Goal: Feedback & Contribution: Contribute content

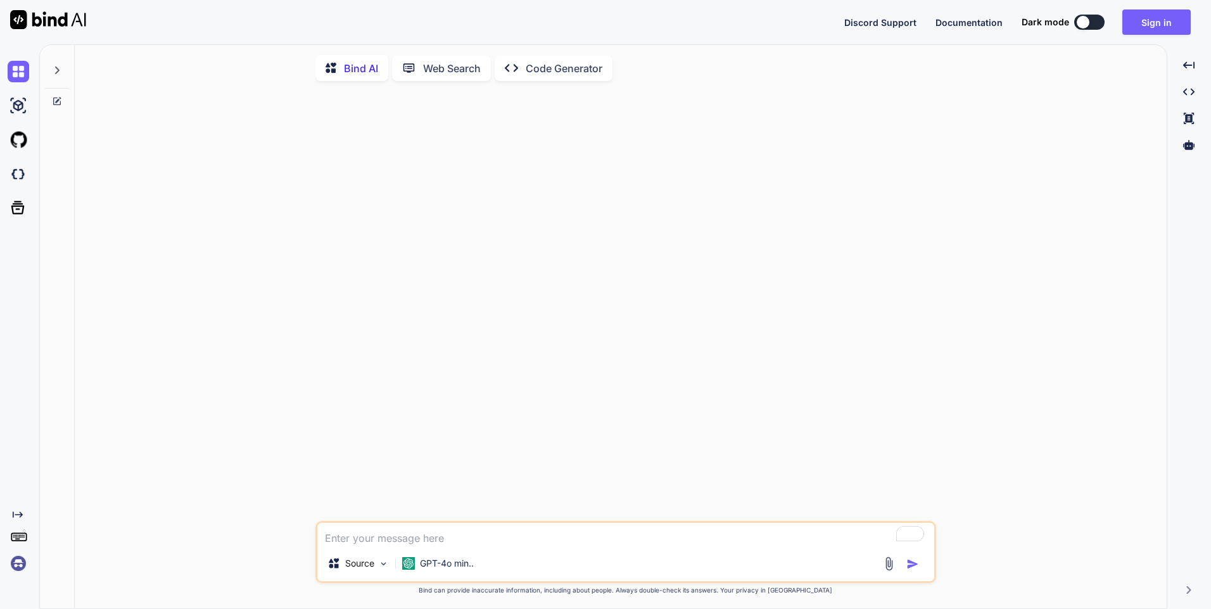
type textarea "x"
click at [1154, 23] on button "Sign in" at bounding box center [1156, 22] width 68 height 25
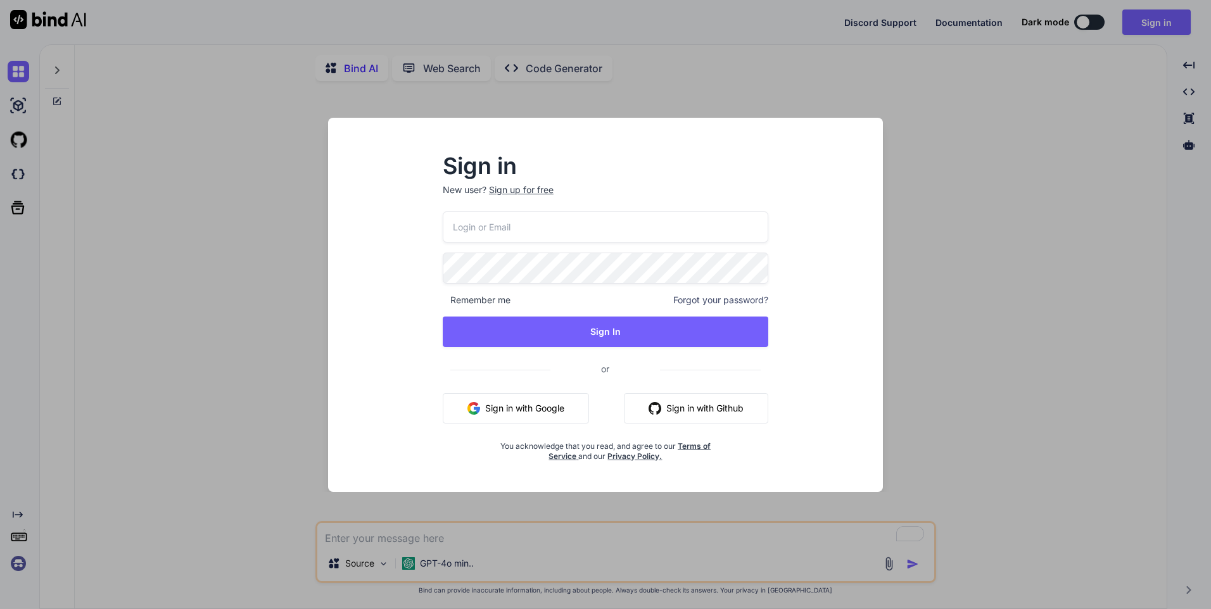
type input "[EMAIL_ADDRESS][DOMAIN_NAME]"
click at [524, 419] on button "Sign in with Google" at bounding box center [516, 408] width 146 height 30
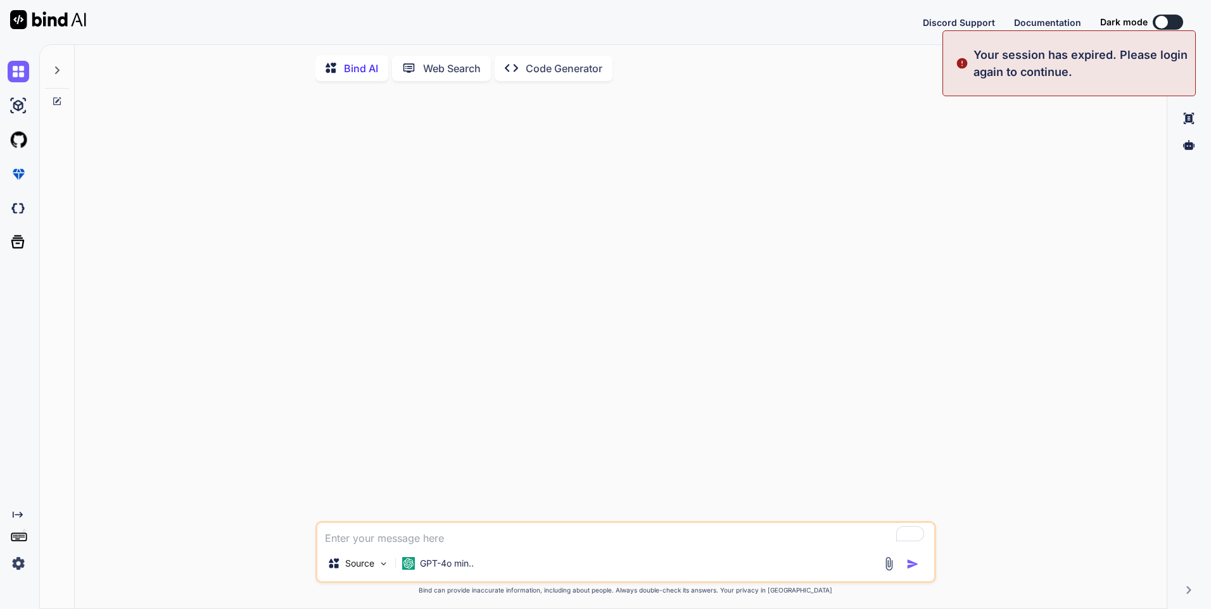
type textarea "x"
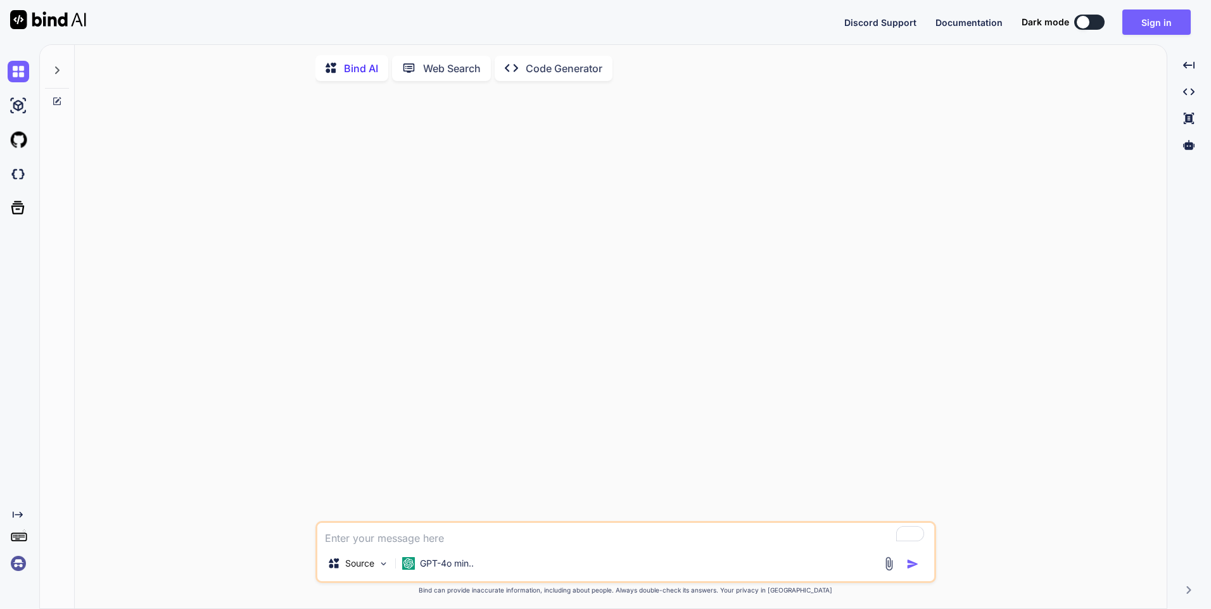
click at [381, 542] on textarea "To enrich screen reader interactions, please activate Accessibility in Grammarl…" at bounding box center [625, 534] width 617 height 23
click at [1154, 24] on button "Sign in" at bounding box center [1156, 22] width 68 height 25
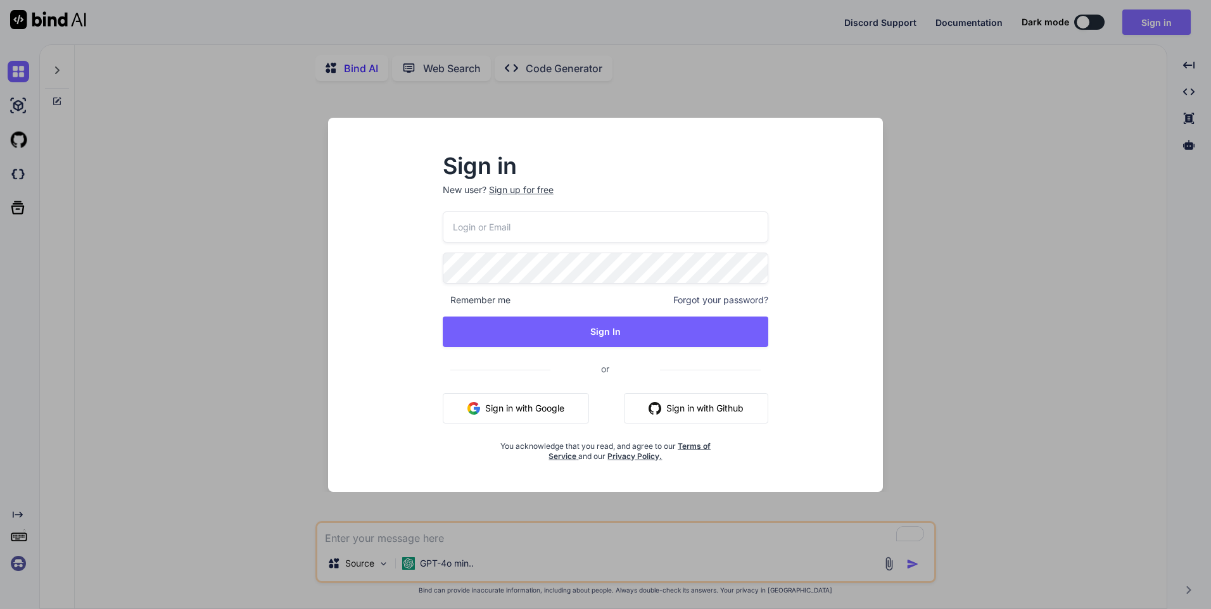
type input "[EMAIL_ADDRESS][DOMAIN_NAME]"
click at [548, 411] on button "Sign in with Google" at bounding box center [516, 408] width 146 height 30
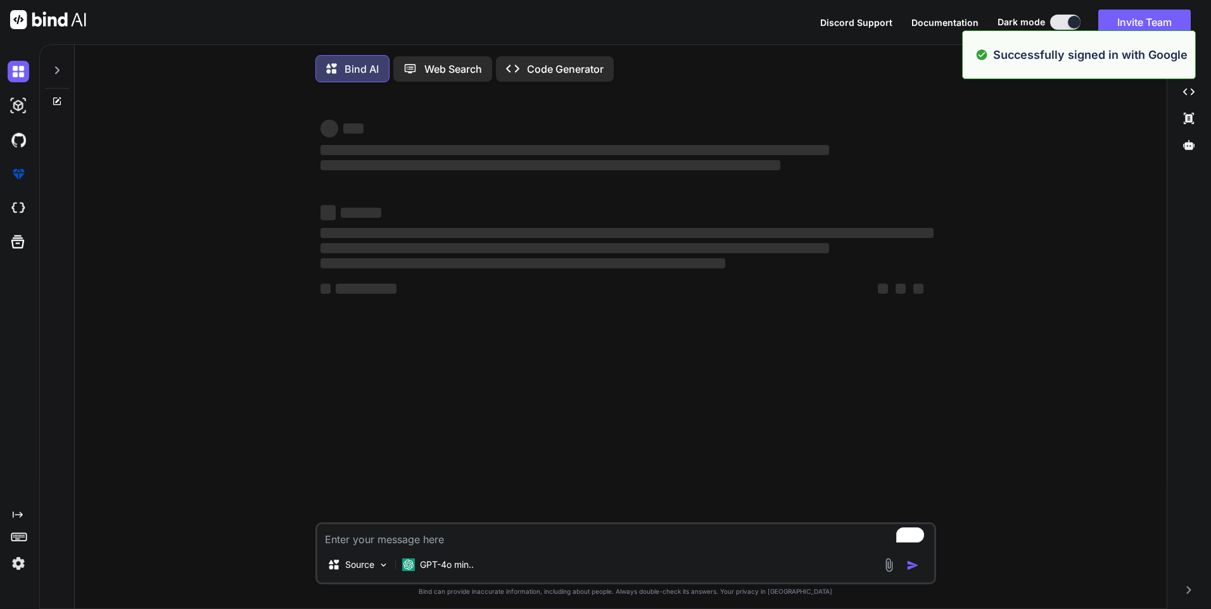
type textarea "x"
click at [377, 544] on textarea "To enrich screen reader interactions, please activate Accessibility in Grammarl…" at bounding box center [625, 535] width 617 height 23
type textarea "c"
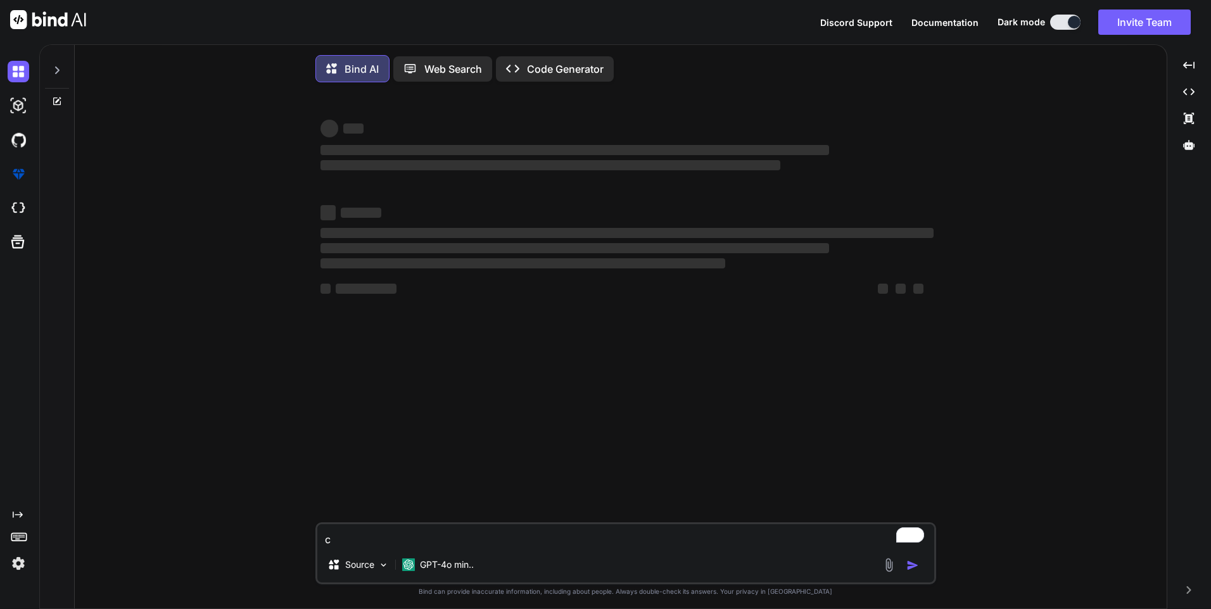
type textarea "x"
type textarea "cr"
type textarea "x"
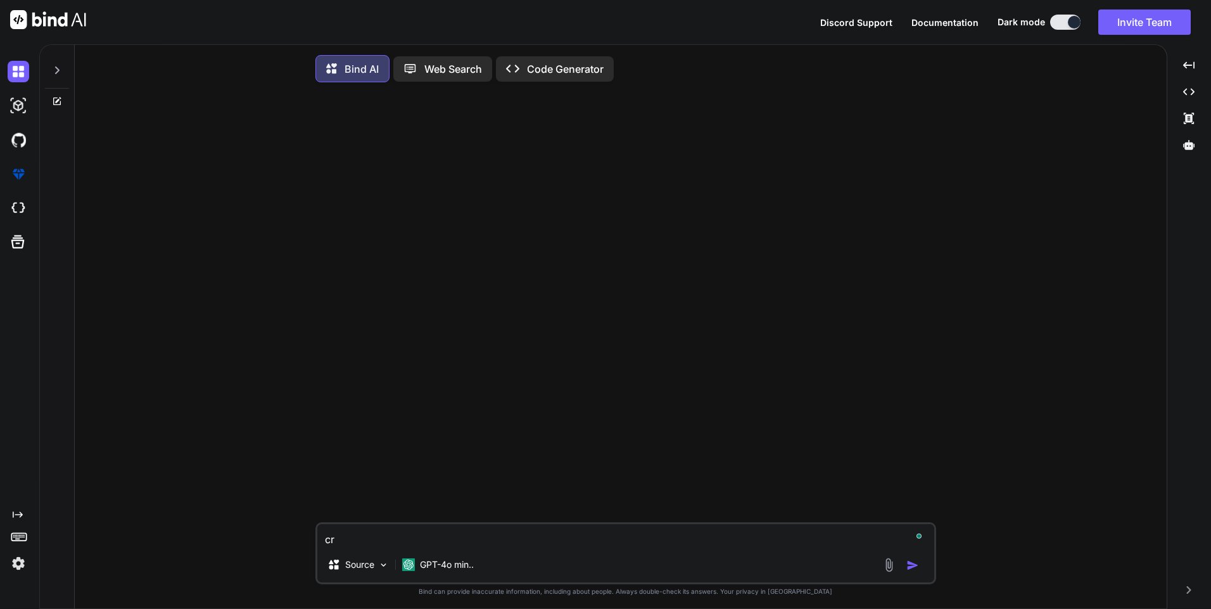
type textarea "cre"
type textarea "x"
type textarea "crea"
type textarea "x"
type textarea "creat"
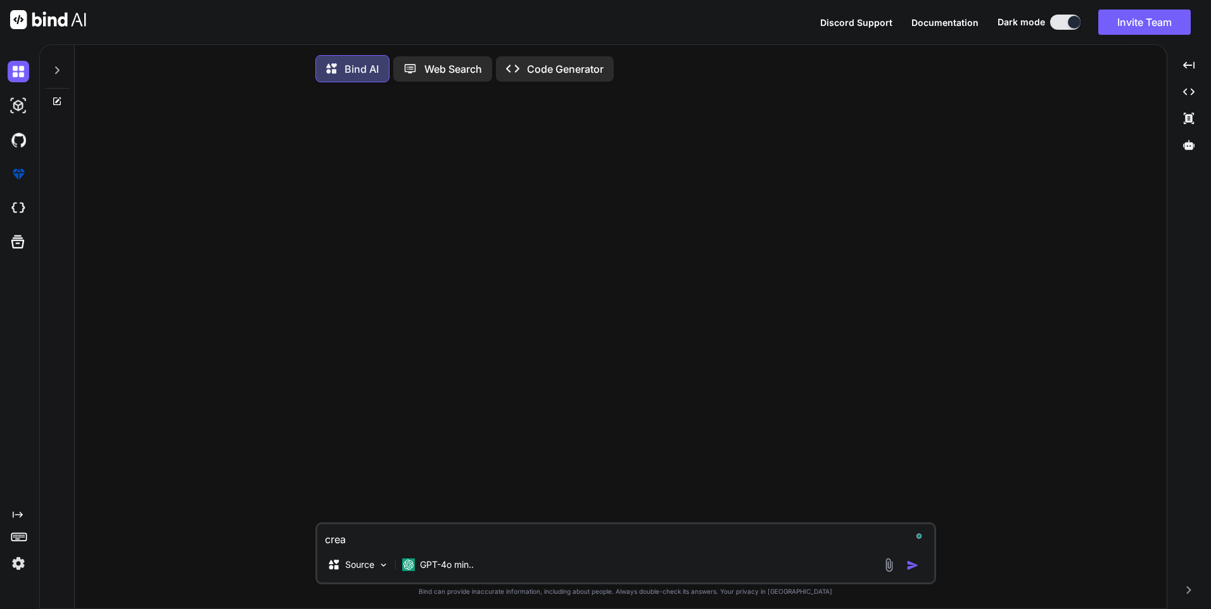
type textarea "x"
type textarea "create"
type textarea "x"
type textarea "create"
type textarea "x"
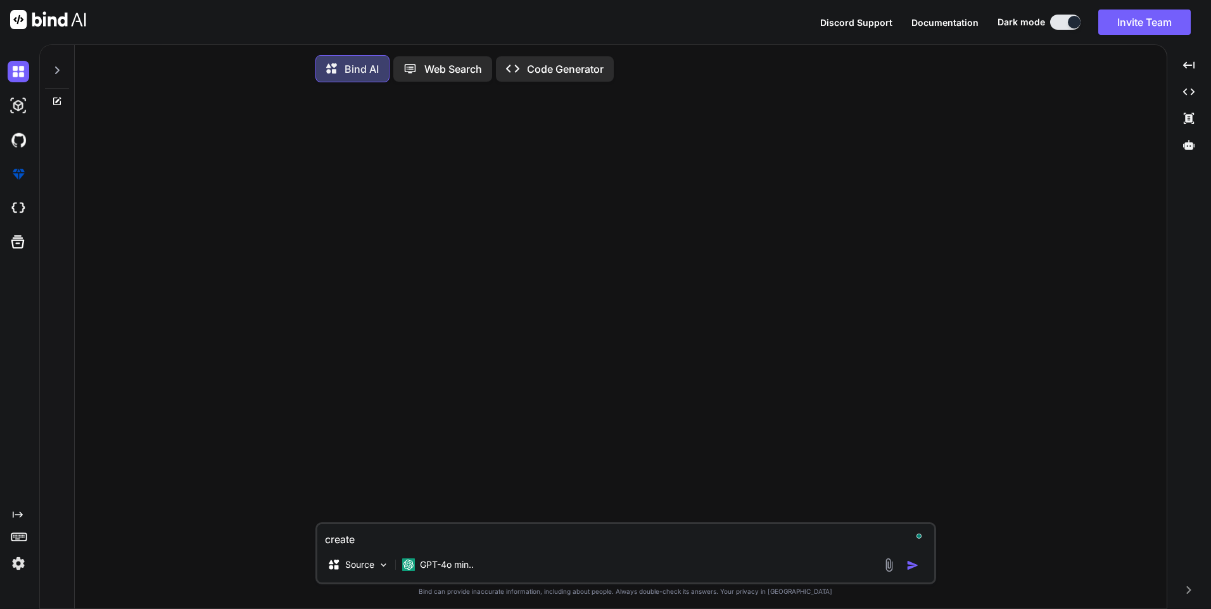
type textarea "create t"
type textarea "x"
type textarea "create te"
type textarea "x"
type textarea "create tes"
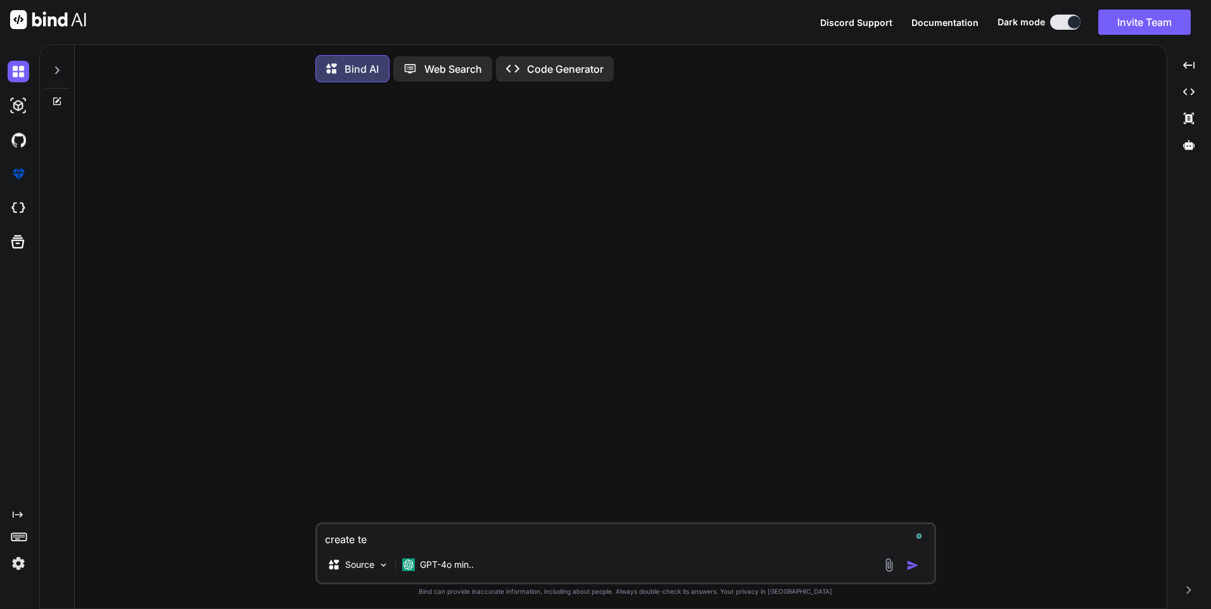
type textarea "x"
type textarea "create test"
type textarea "x"
type textarea "create test"
type textarea "x"
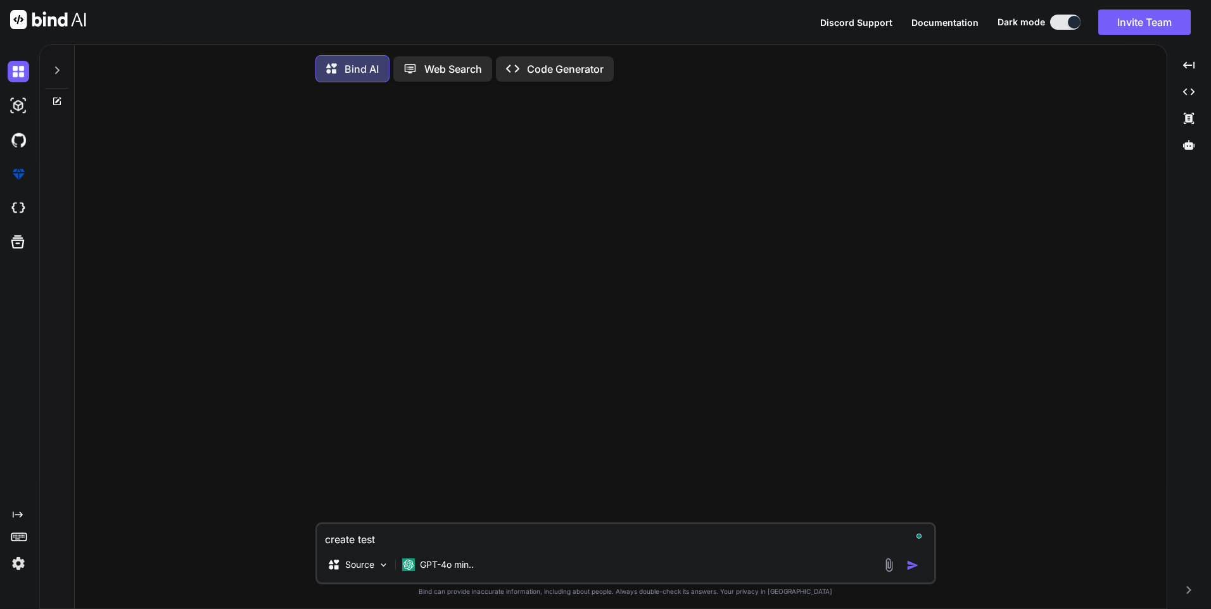
type textarea "create test c"
type textarea "x"
type textarea "create test ca"
type textarea "x"
type textarea "create test cas"
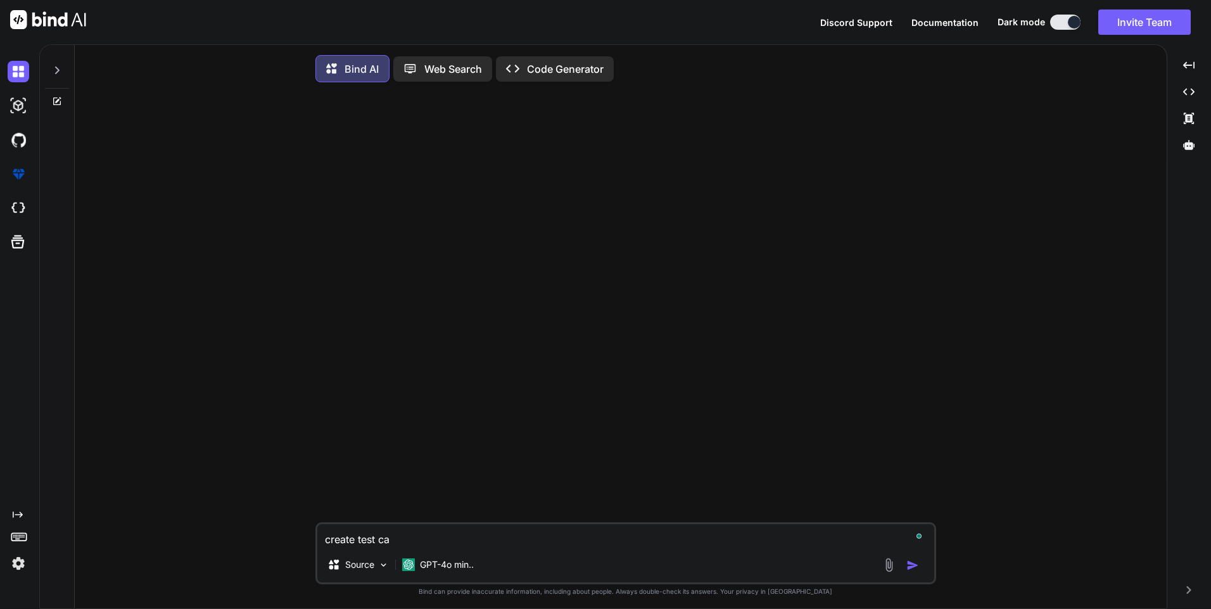
type textarea "x"
type textarea "create test case"
type textarea "x"
type textarea "create test cases"
type textarea "x"
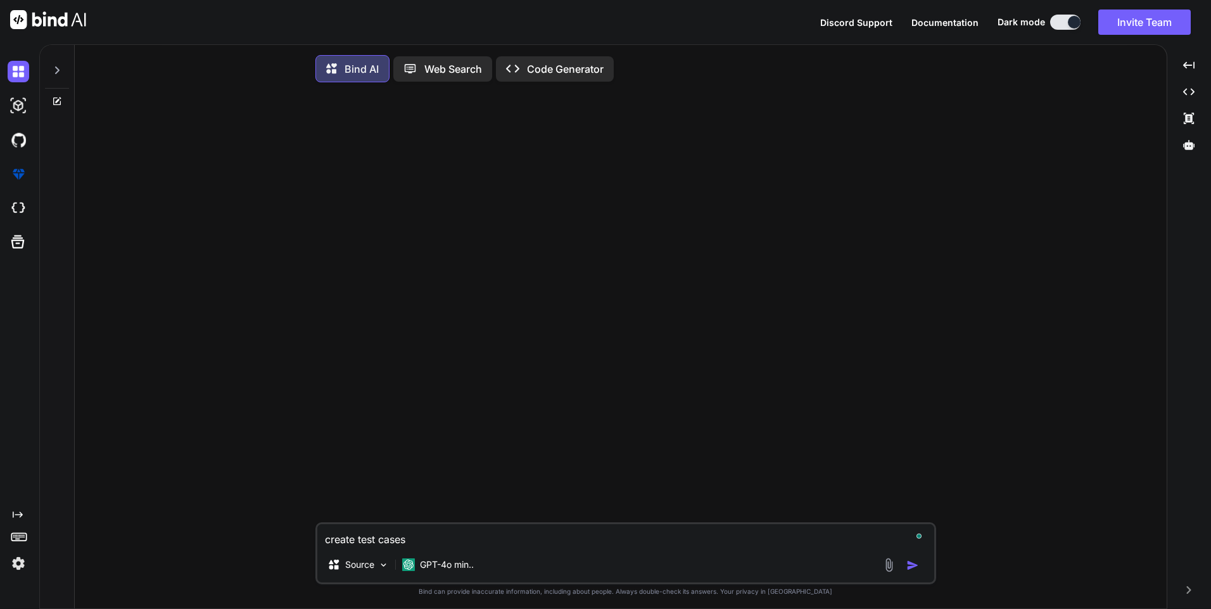
type textarea "create test cases"
type textarea "x"
type textarea "create test cases f"
type textarea "x"
type textarea "create test cases fo"
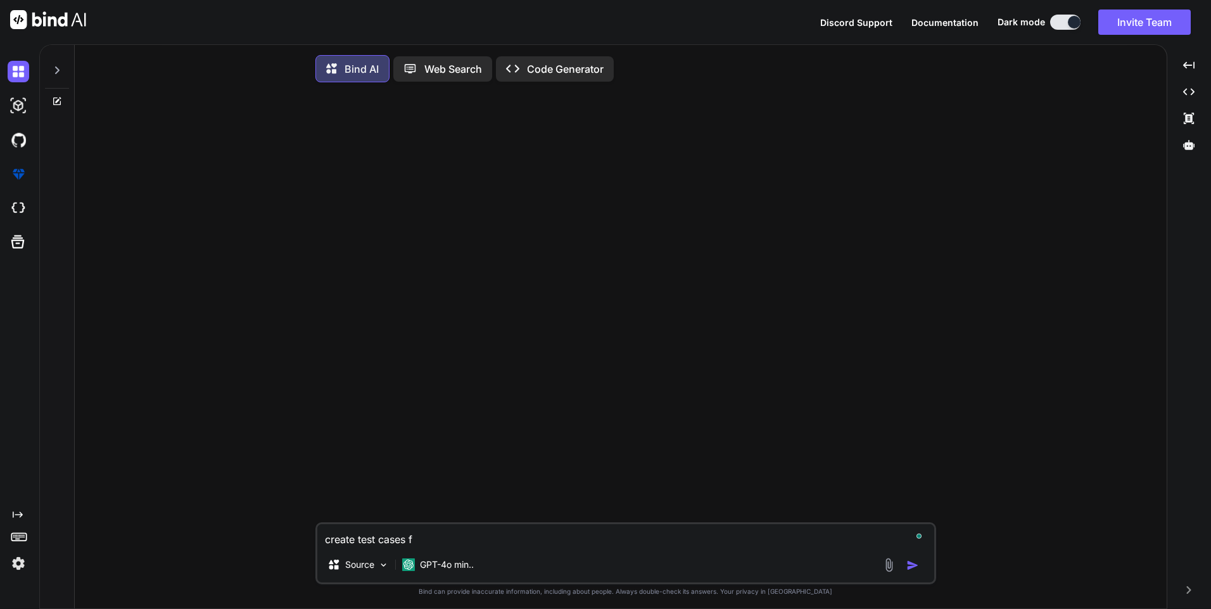
type textarea "x"
type textarea "create test cases for"
type textarea "x"
type textarea "create test cases for"
type textarea "x"
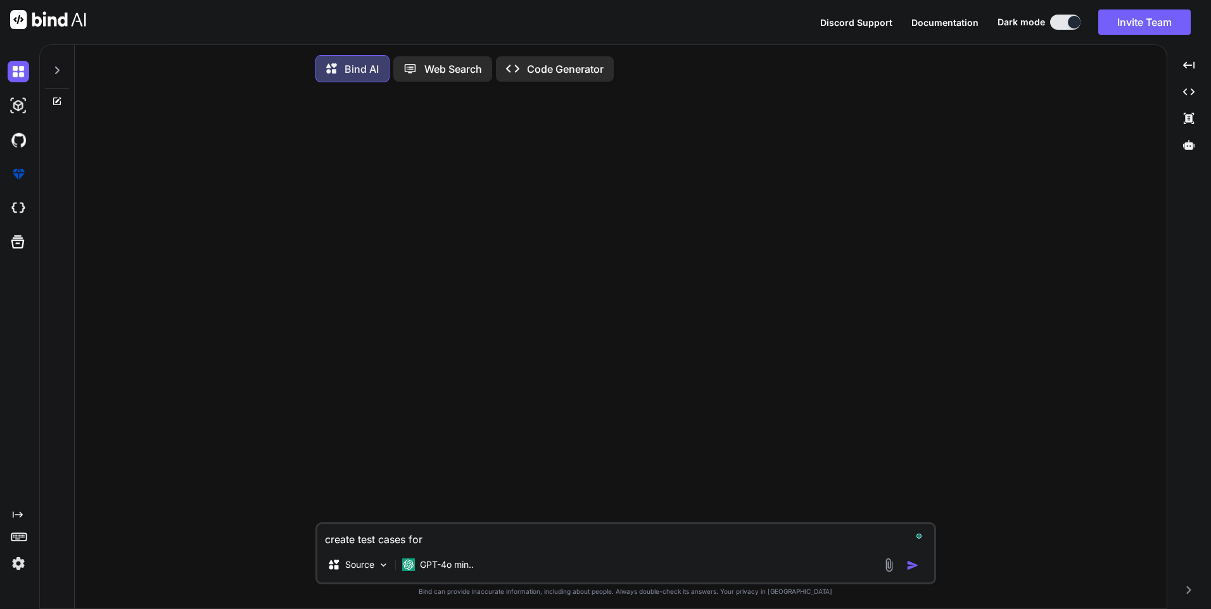
paste textarea "• Added the Validation to show the Branded Payment when it is enable from the a…"
type textarea "create test cases for • Added the Validation to show the Branded Payment when i…"
type textarea "x"
click at [445, 545] on textarea "create test cases for • Added the Validation to show the Branded Payment when i…" at bounding box center [625, 535] width 617 height 23
type textarea "create test cases for • dded the Validation to show the Branded Payment when it…"
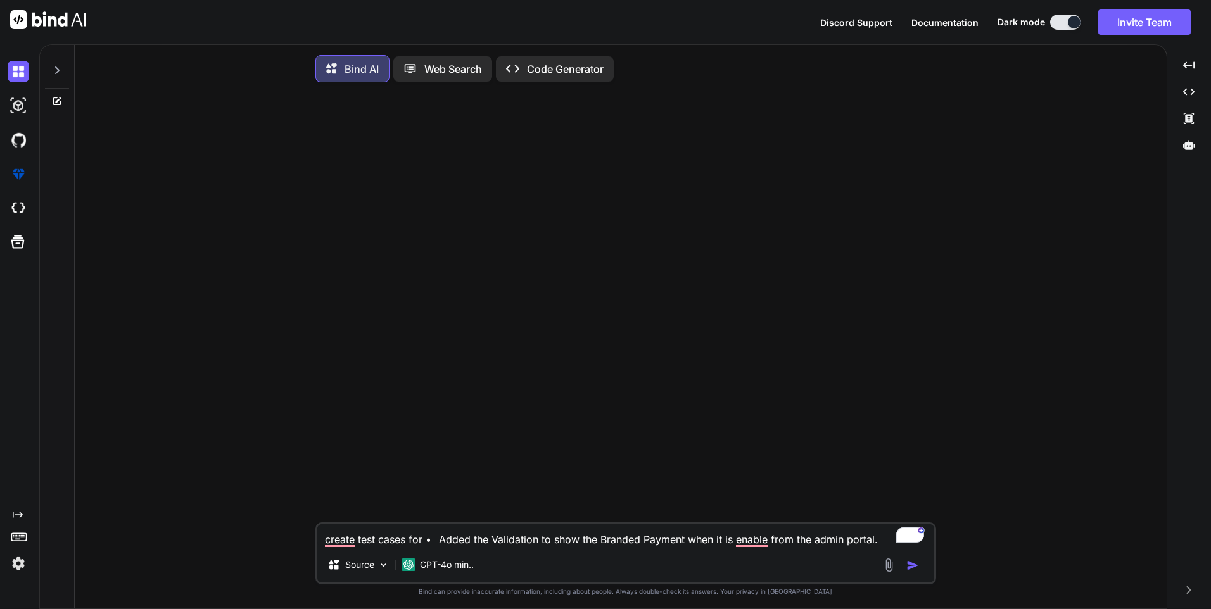
type textarea "x"
type textarea "create test cases for •dded the Validation to show the Branded Payment when it …"
type textarea "x"
type textarea "create test cases for dded the Validation to show the Branded Payment when it i…"
type textarea "x"
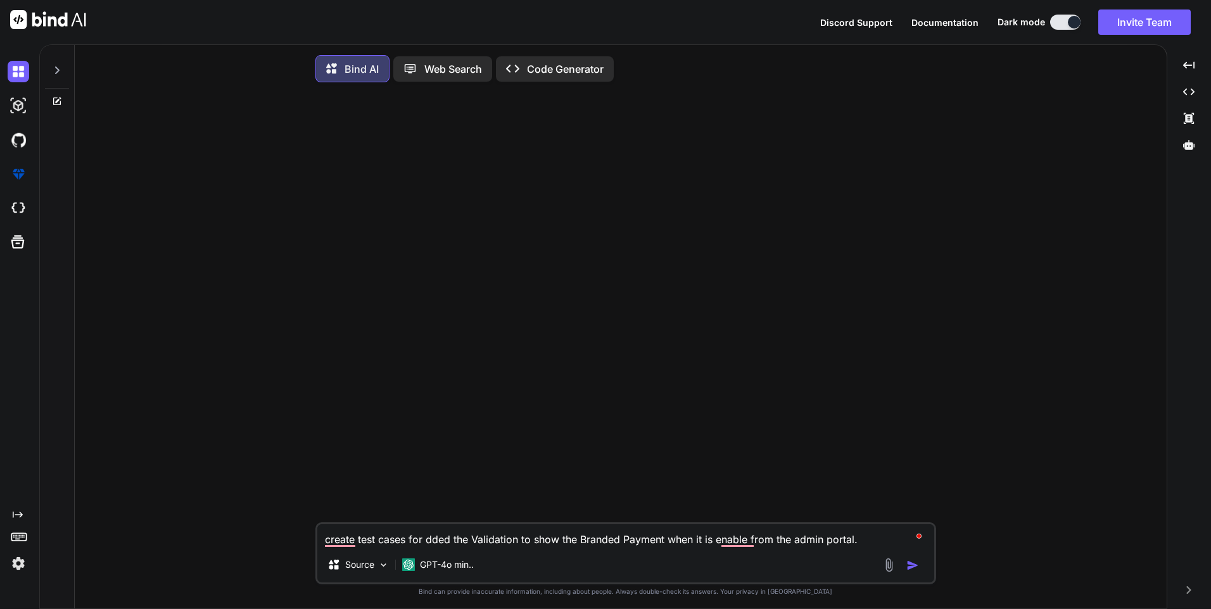
type textarea "create test cases fordded the Validation to show the Branded Payment when it is…"
type textarea "x"
type textarea "create test cases for dded the Validation to show the Branded Payment when it i…"
type textarea "x"
type textarea "create test cases for added the Validation to show the Branded Payment when it …"
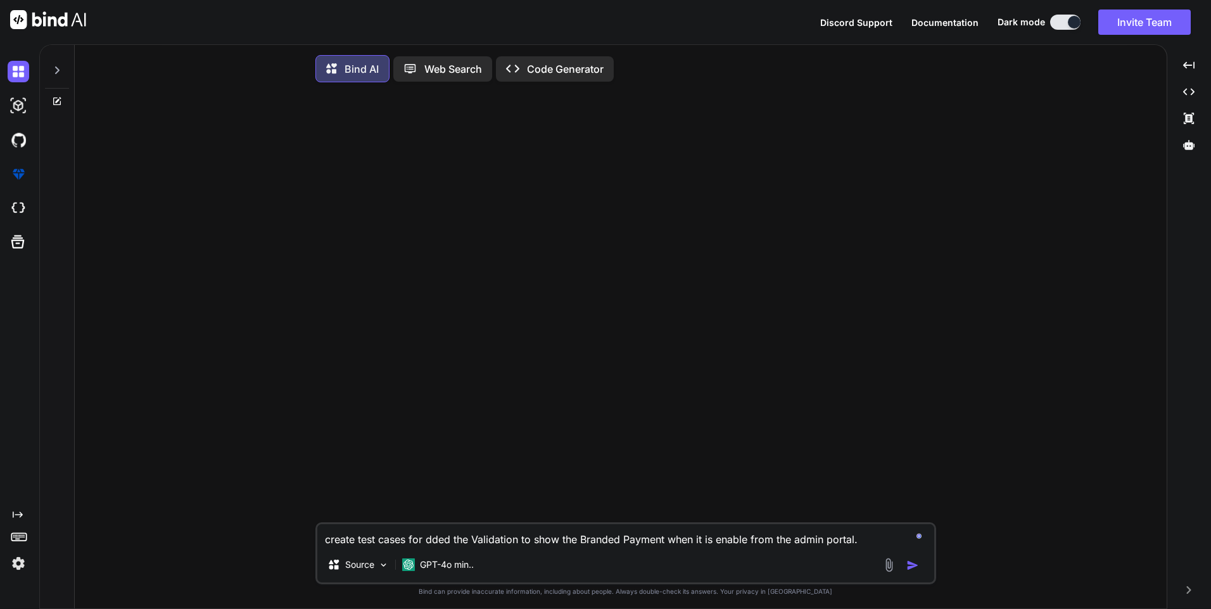
type textarea "x"
type textarea "create test cases for added the Validation to show the Branded Payment when it …"
click at [912, 565] on img "button" at bounding box center [912, 565] width 13 height 13
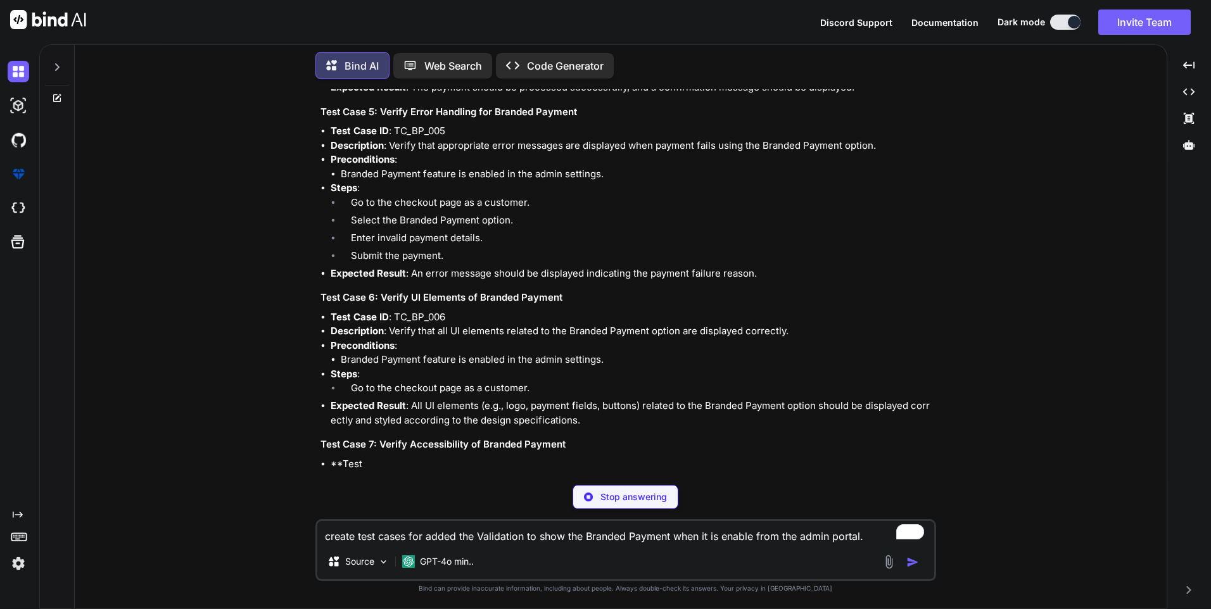
scroll to position [962, 0]
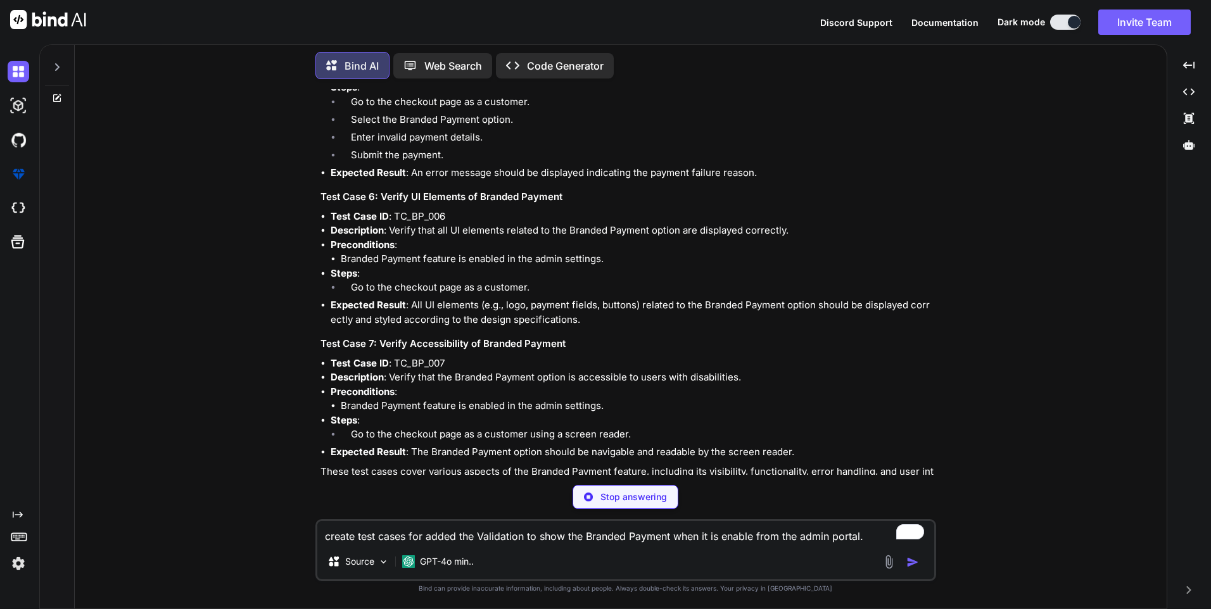
type textarea "x"
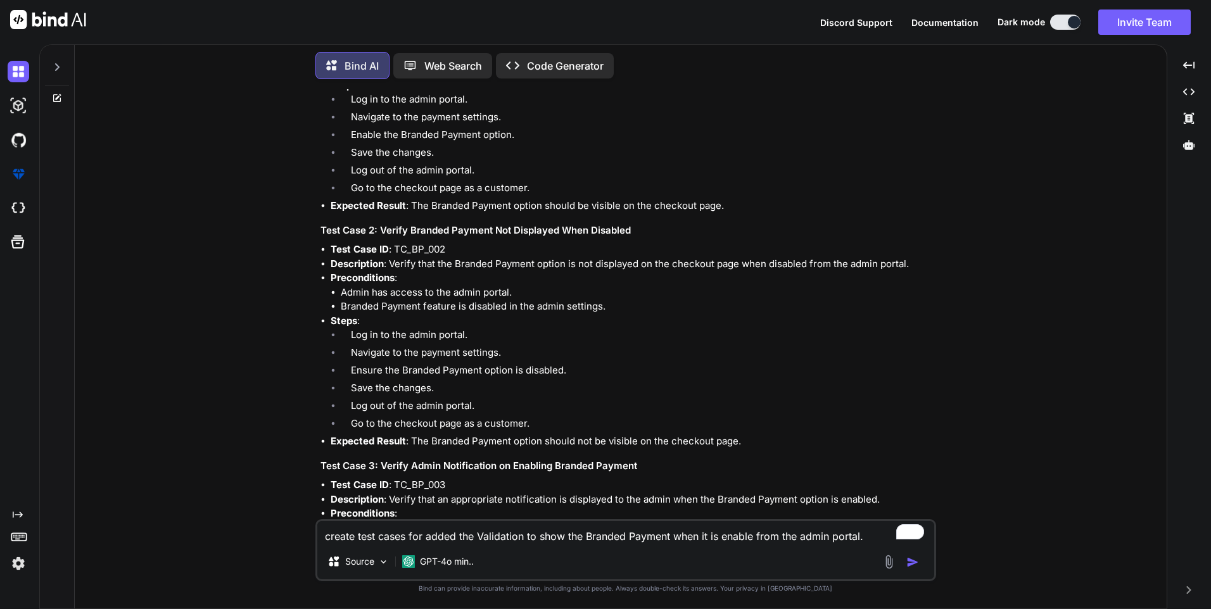
scroll to position [0, 0]
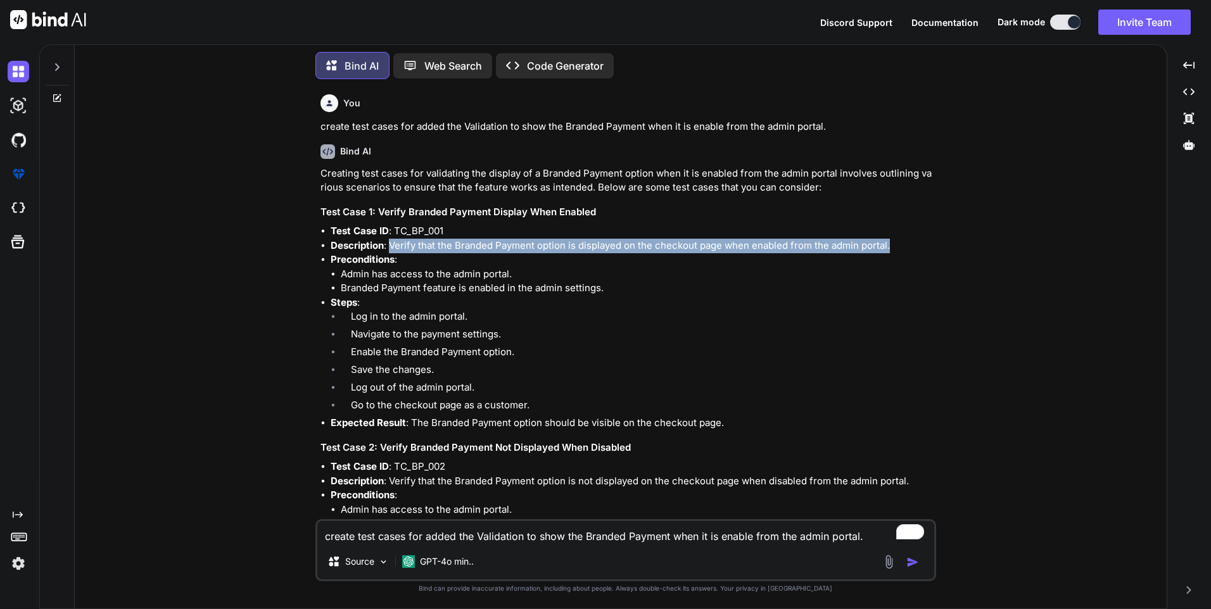
drag, startPoint x: 390, startPoint y: 246, endPoint x: 907, endPoint y: 240, distance: 517.5
click at [907, 240] on li "Description : Verify that the Branded Payment option is displayed on the checko…" at bounding box center [632, 246] width 603 height 15
copy li "Verify that the Branded Payment option is displayed on the checkout page when e…"
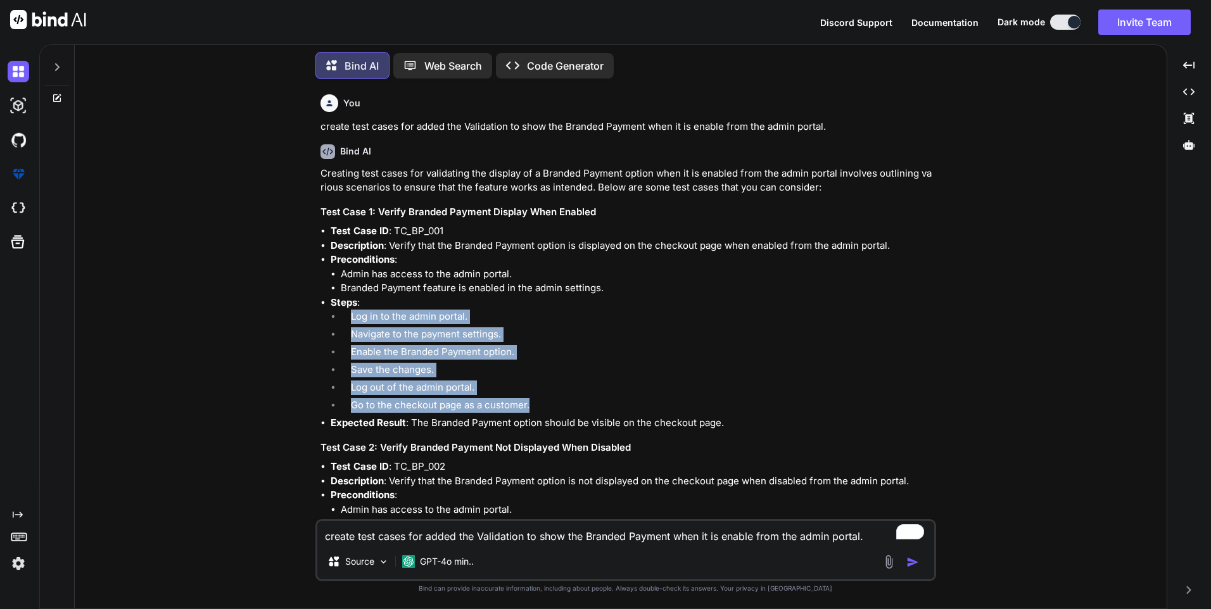
drag, startPoint x: 350, startPoint y: 314, endPoint x: 542, endPoint y: 405, distance: 213.3
click at [542, 405] on ol "Log in to the admin portal. Navigate to the payment settings. Enable the Brande…" at bounding box center [632, 363] width 603 height 106
copy ol "Log in to the admin portal. Navigate to the payment settings. Enable the Brande…"
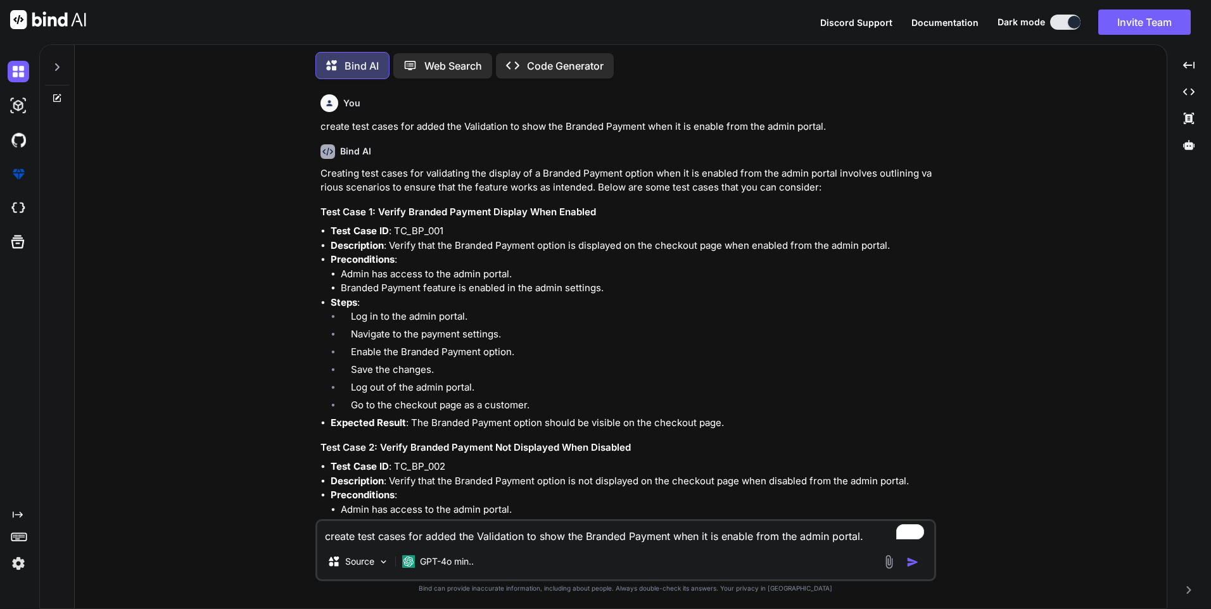
click at [419, 441] on h3 "Test Case 2: Verify Branded Payment Not Displayed When Disabled" at bounding box center [626, 448] width 613 height 15
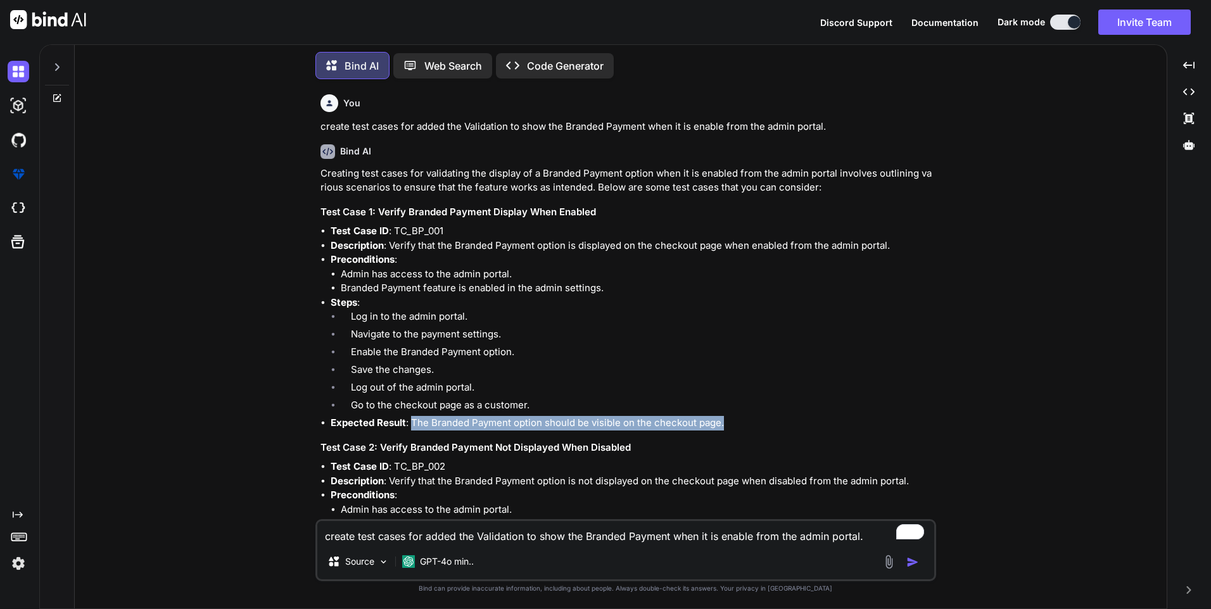
drag, startPoint x: 410, startPoint y: 422, endPoint x: 754, endPoint y: 424, distance: 343.9
click at [754, 424] on li "Expected Result : The Branded Payment option should be visible on the checkout …" at bounding box center [632, 423] width 603 height 15
copy li "The Branded Payment option should be visible on the checkout page."
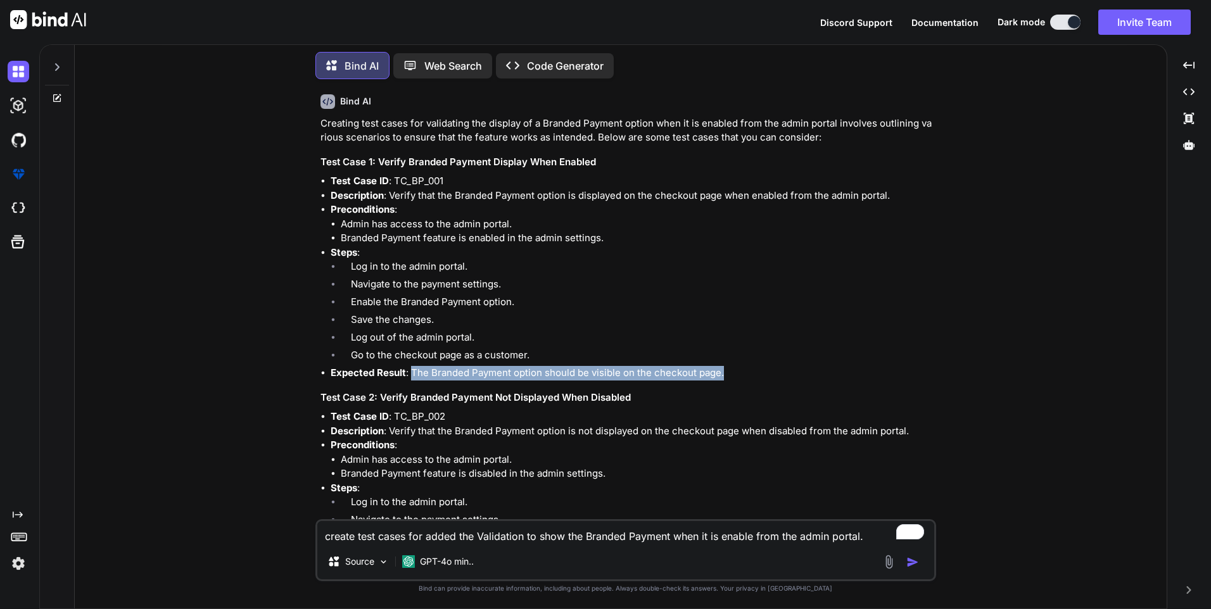
scroll to position [127, 0]
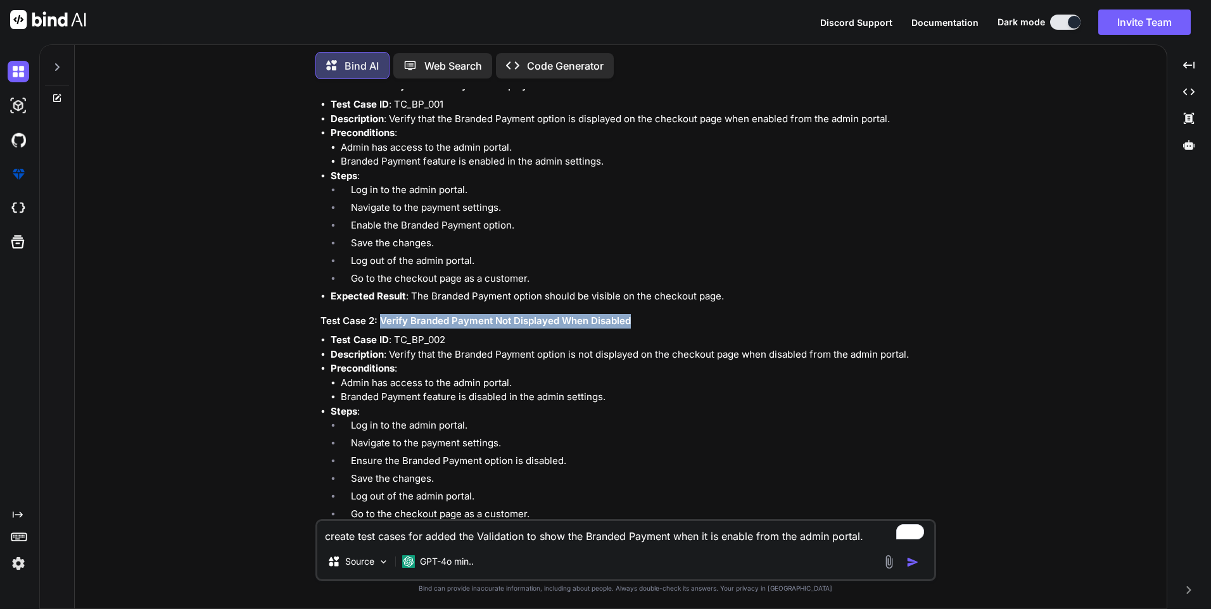
drag, startPoint x: 380, startPoint y: 317, endPoint x: 644, endPoint y: 309, distance: 264.2
copy h3 "Verify Branded Payment Not Displayed When Disabled"
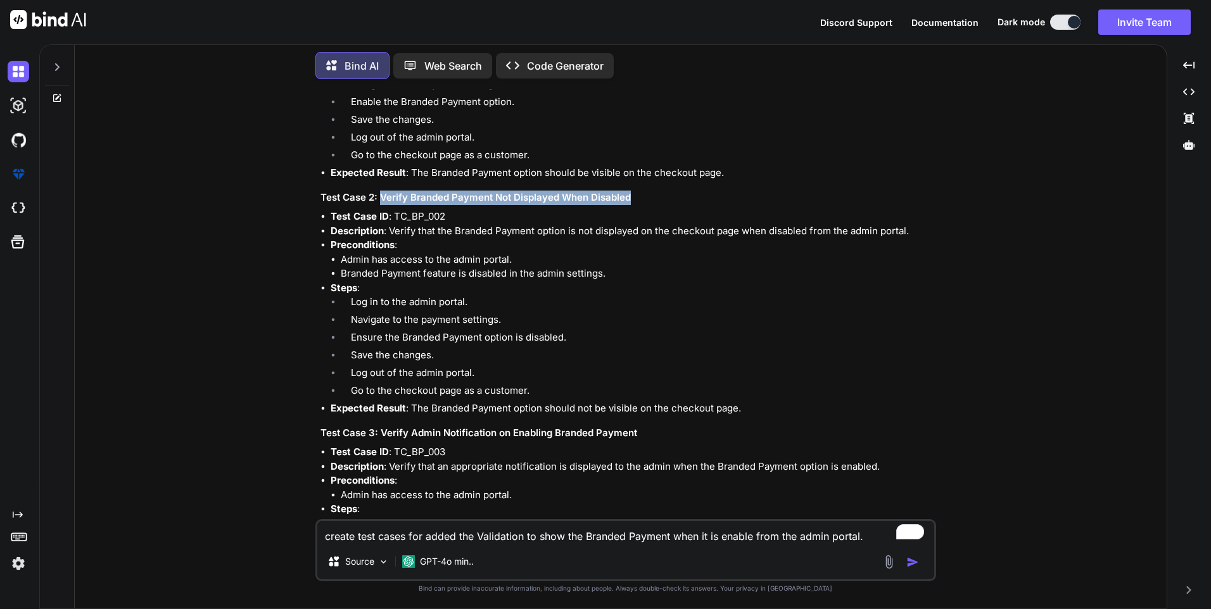
scroll to position [253, 0]
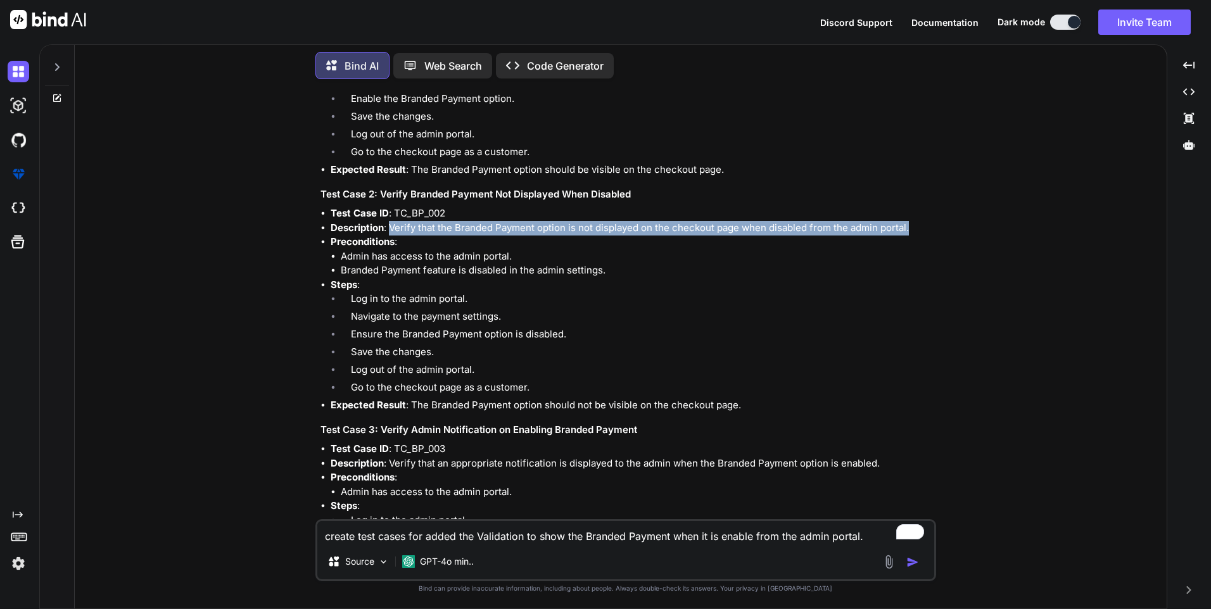
drag, startPoint x: 390, startPoint y: 227, endPoint x: 925, endPoint y: 222, distance: 534.6
click at [925, 222] on li "Description : Verify that the Branded Payment option is not displayed on the ch…" at bounding box center [632, 228] width 603 height 15
copy li "Verify that the Branded Payment option is not displayed on the checkout page wh…"
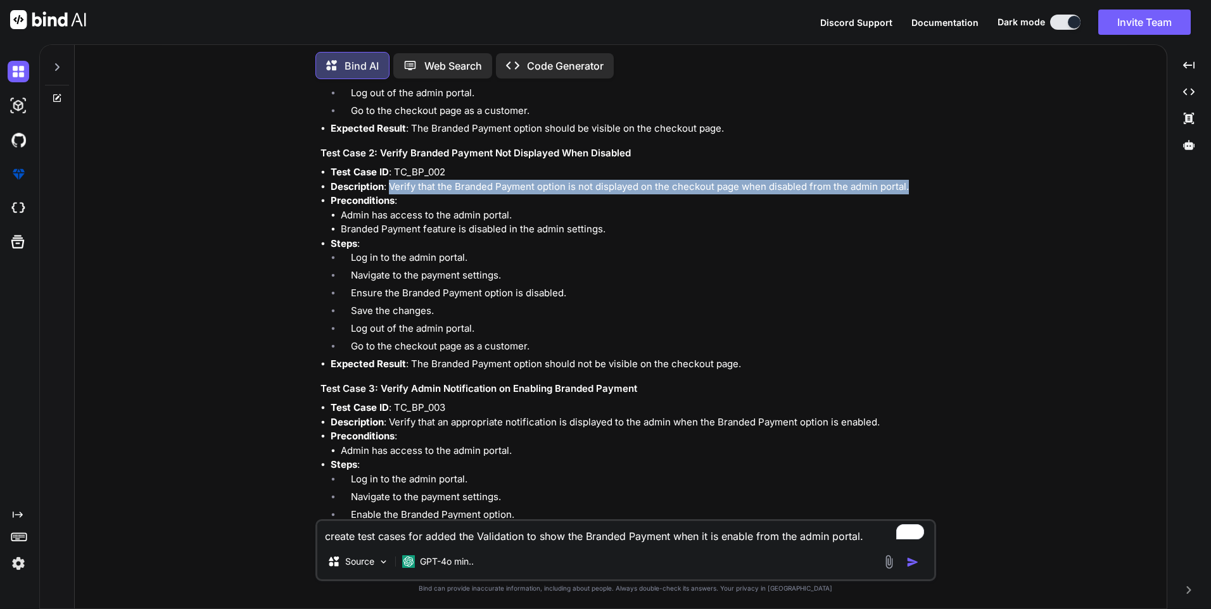
scroll to position [317, 0]
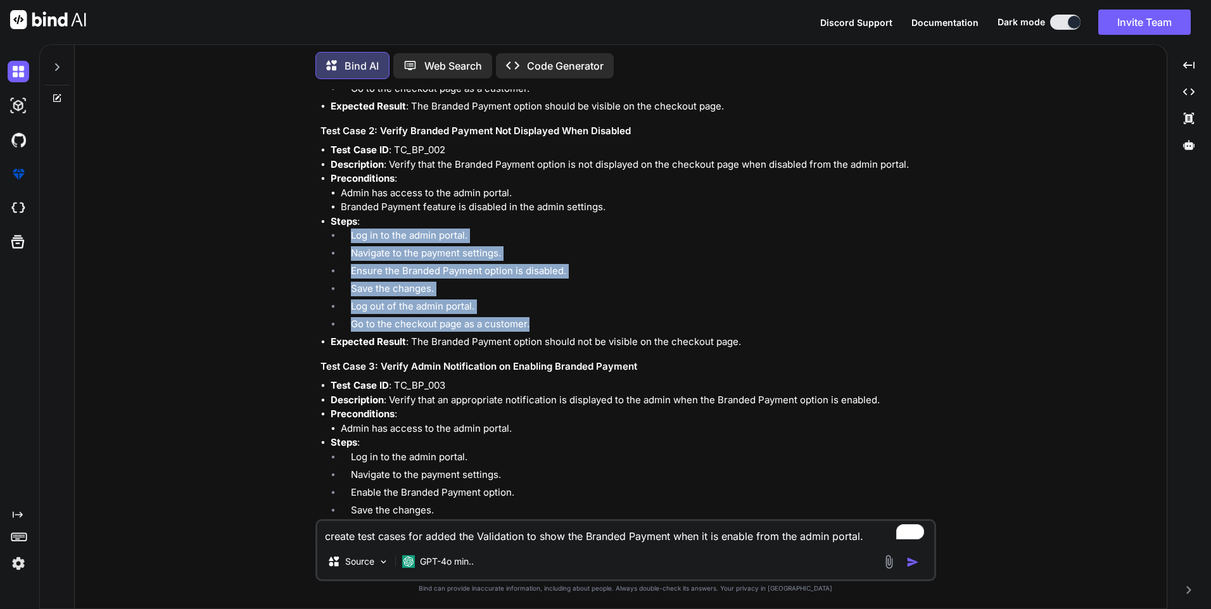
drag, startPoint x: 542, startPoint y: 320, endPoint x: 350, endPoint y: 238, distance: 209.1
click at [350, 238] on ol "Log in to the admin portal. Navigate to the payment settings. Ensure the Brande…" at bounding box center [632, 282] width 603 height 106
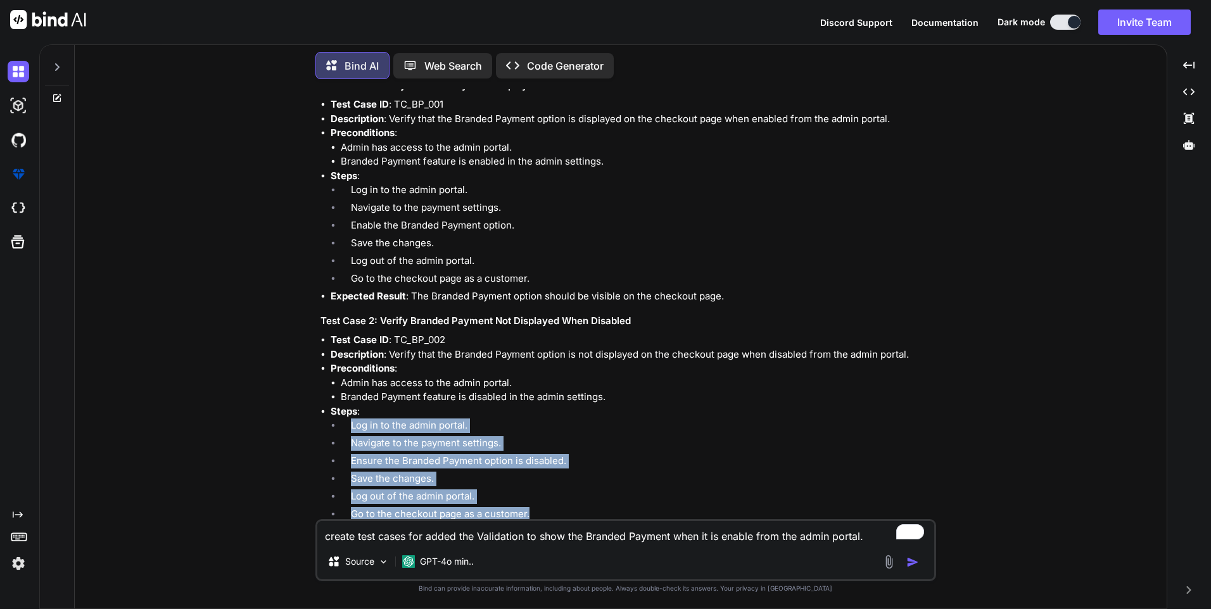
scroll to position [190, 0]
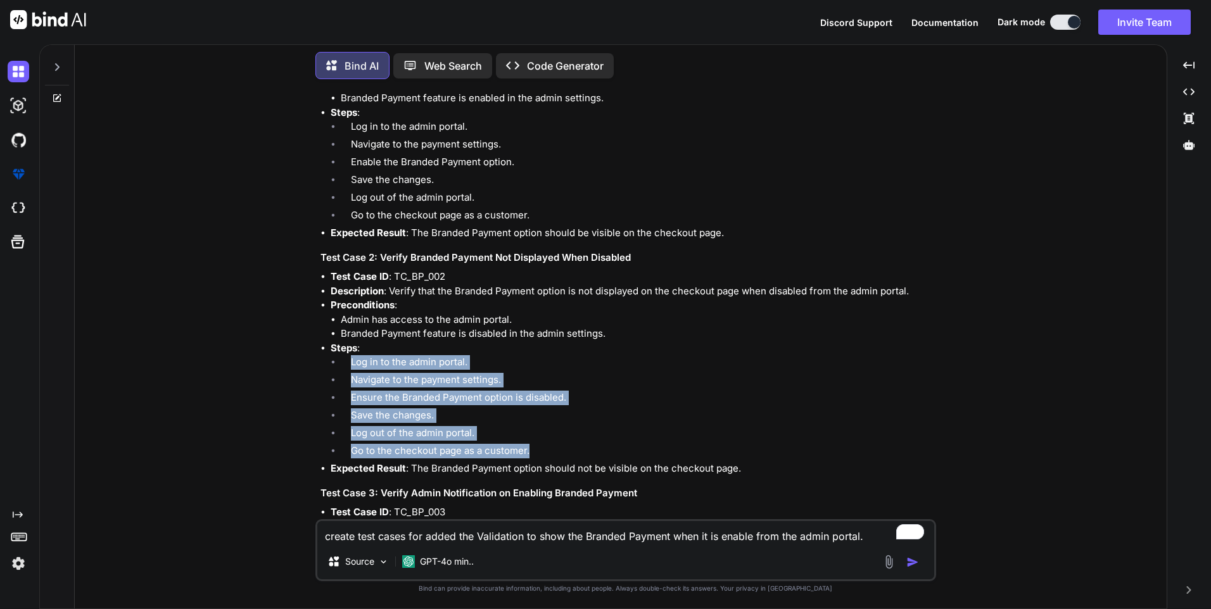
copy ol "Log in to the admin portal. Navigate to the payment settings. Ensure the Brande…"
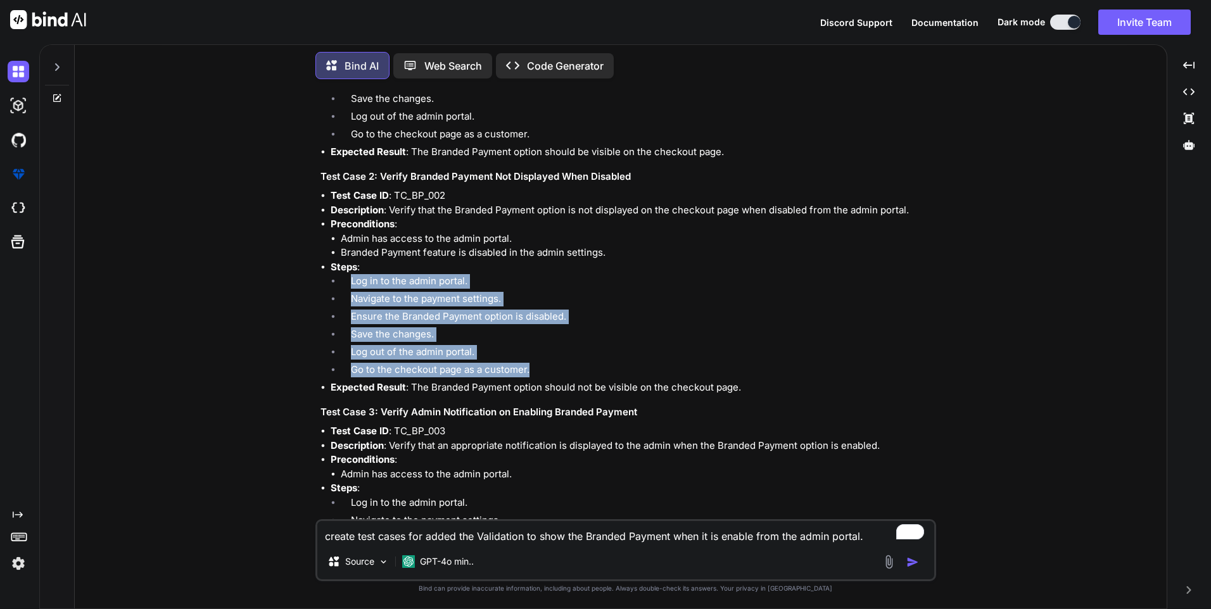
scroll to position [317, 0]
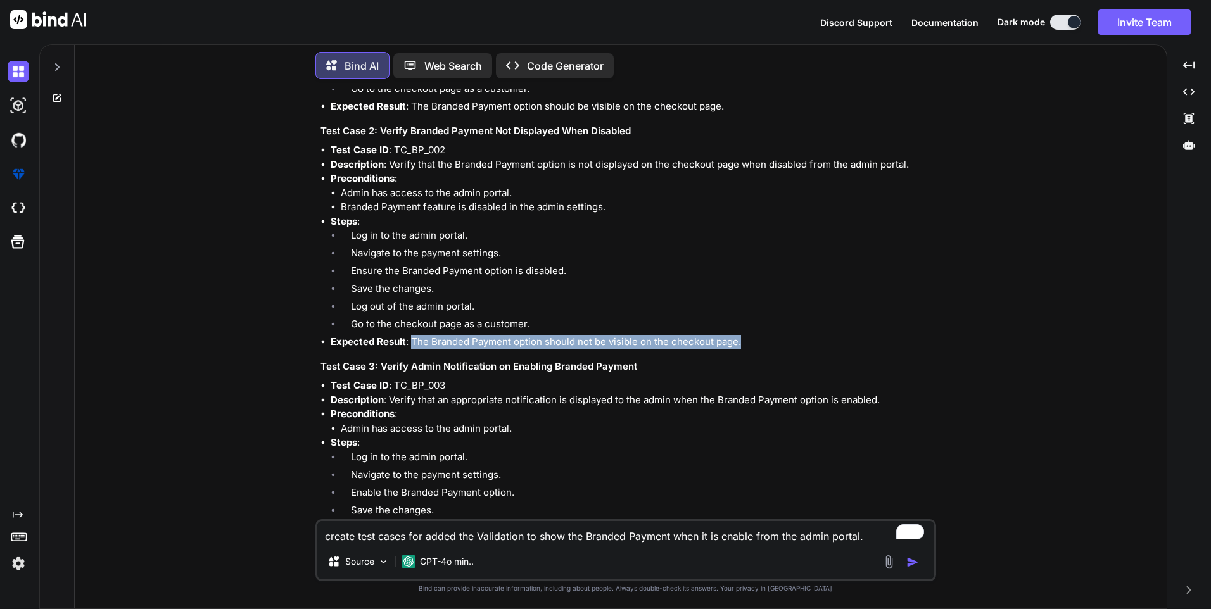
drag, startPoint x: 412, startPoint y: 336, endPoint x: 763, endPoint y: 341, distance: 350.9
click at [763, 341] on li "Expected Result : The Branded Payment option should not be visible on the check…" at bounding box center [632, 342] width 603 height 15
click at [459, 440] on li "Steps : Log in to the admin portal. Navigate to the payment settings. Enable th…" at bounding box center [632, 479] width 603 height 86
drag, startPoint x: 414, startPoint y: 341, endPoint x: 754, endPoint y: 338, distance: 339.5
click at [754, 338] on li "Expected Result : The Branded Payment option should not be visible on the check…" at bounding box center [632, 342] width 603 height 15
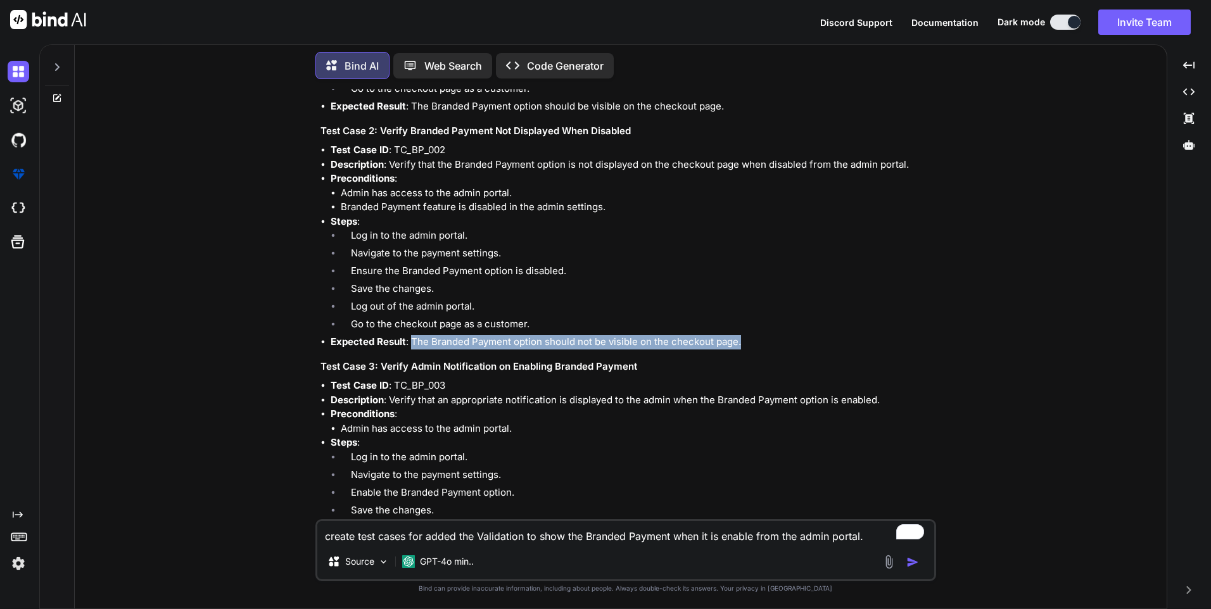
copy li "The Branded Payment option should not be visible on the checkout page."
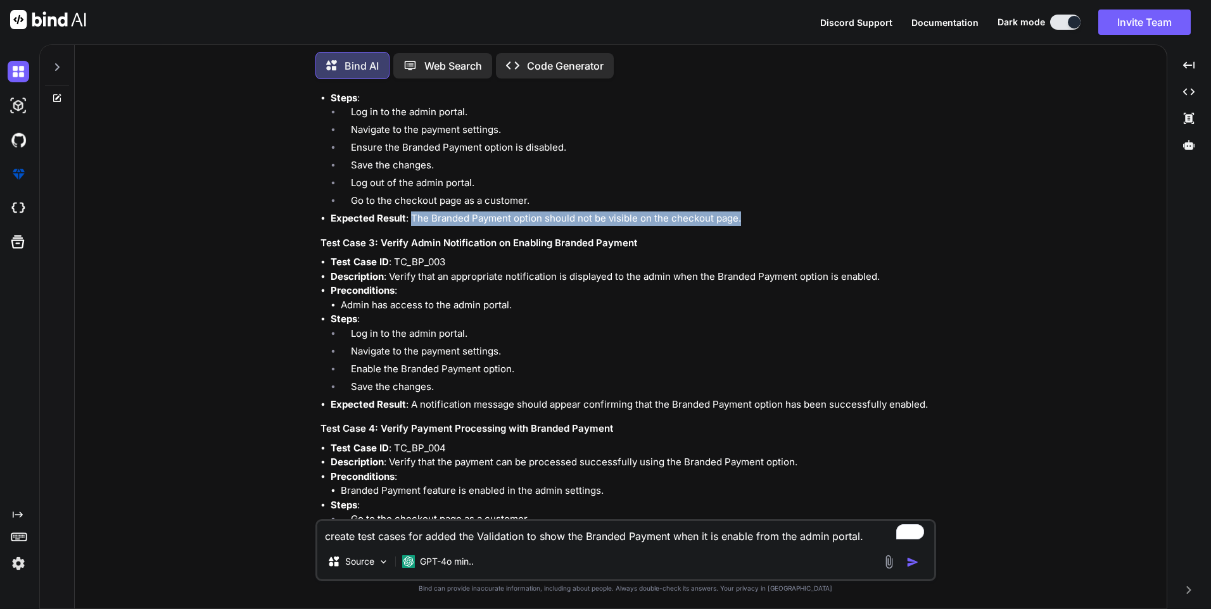
scroll to position [443, 0]
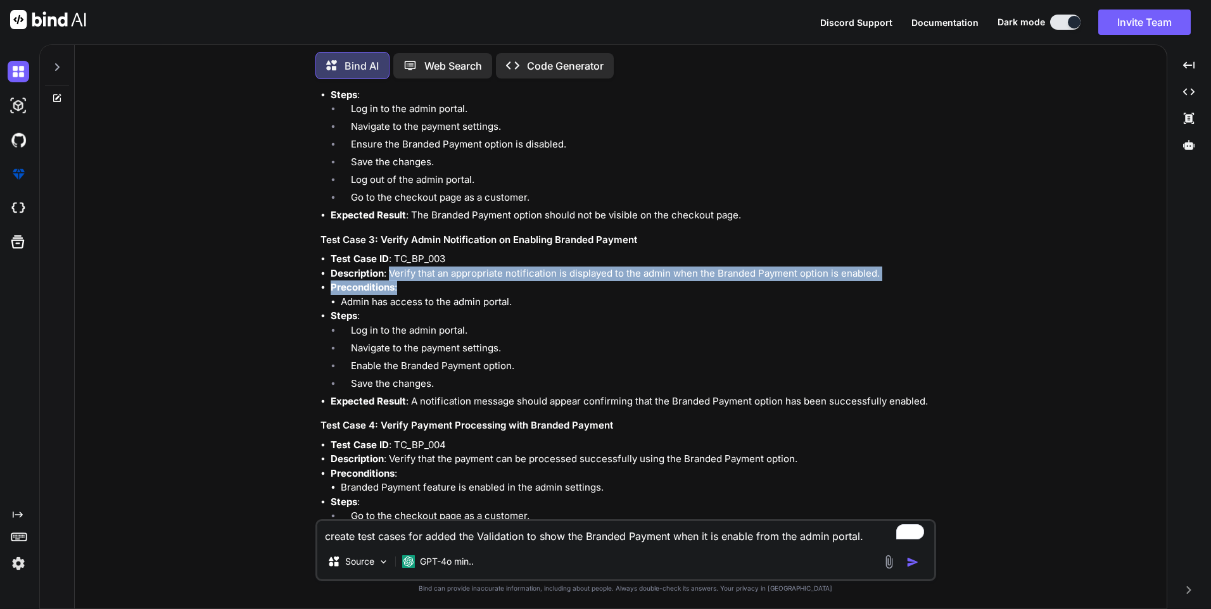
drag, startPoint x: 389, startPoint y: 270, endPoint x: 916, endPoint y: 282, distance: 527.8
click at [916, 282] on ul "Test Case ID : TC_BP_003 Description : Verify that an appropriate notification …" at bounding box center [626, 330] width 613 height 156
copy ul "Verify that an appropriate notification is displayed to the admin when the Bran…"
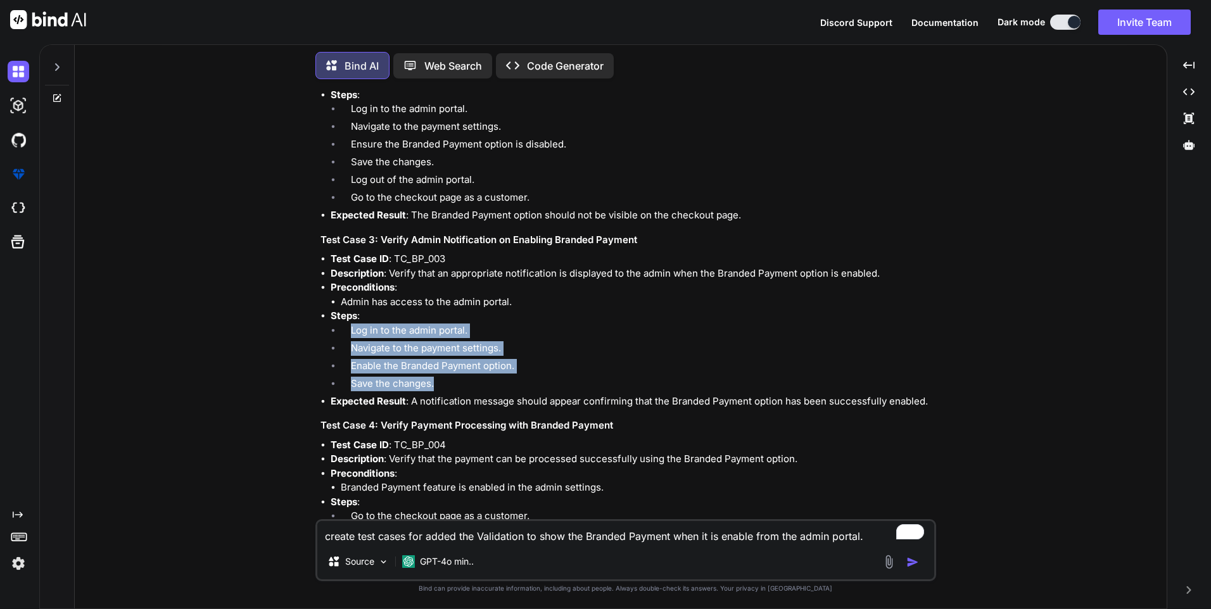
drag, startPoint x: 351, startPoint y: 326, endPoint x: 443, endPoint y: 384, distance: 108.4
click at [443, 384] on ol "Log in to the admin portal. Navigate to the payment settings. Enable the Brande…" at bounding box center [632, 359] width 603 height 71
copy ol "Log in to the admin portal. Navigate to the payment settings. Enable the Brande…"
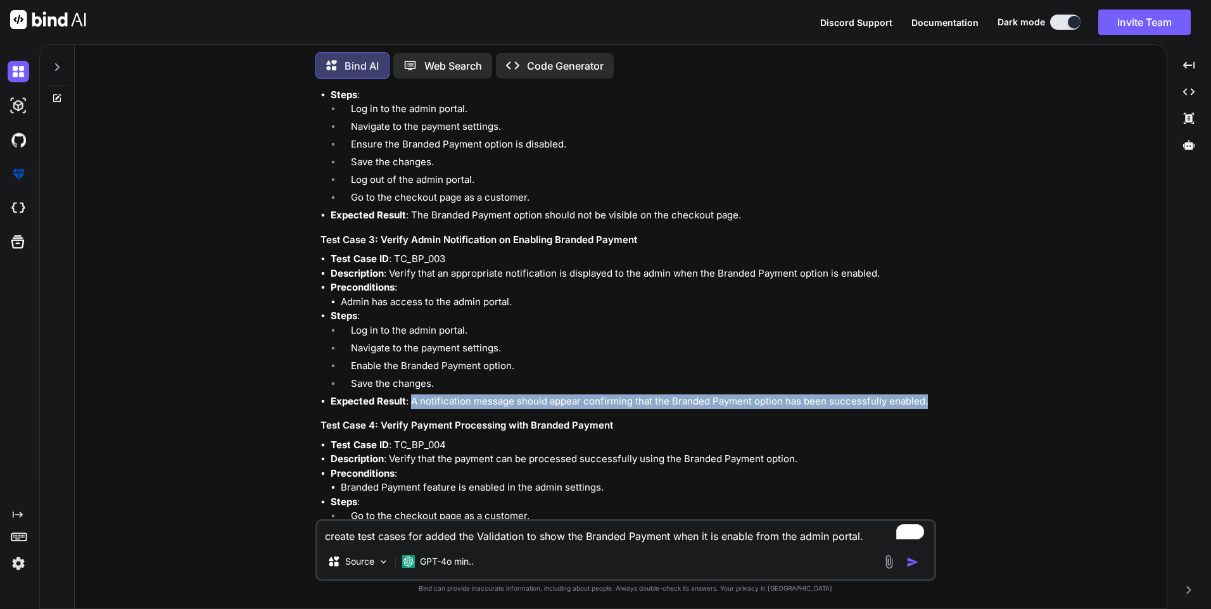
drag, startPoint x: 410, startPoint y: 405, endPoint x: 967, endPoint y: 405, distance: 556.1
click at [967, 405] on div "You create test cases for added the Validation to show the Branded Payment when…" at bounding box center [626, 348] width 1082 height 519
copy li "A notification message should appear confirming that the Branded Payment option…"
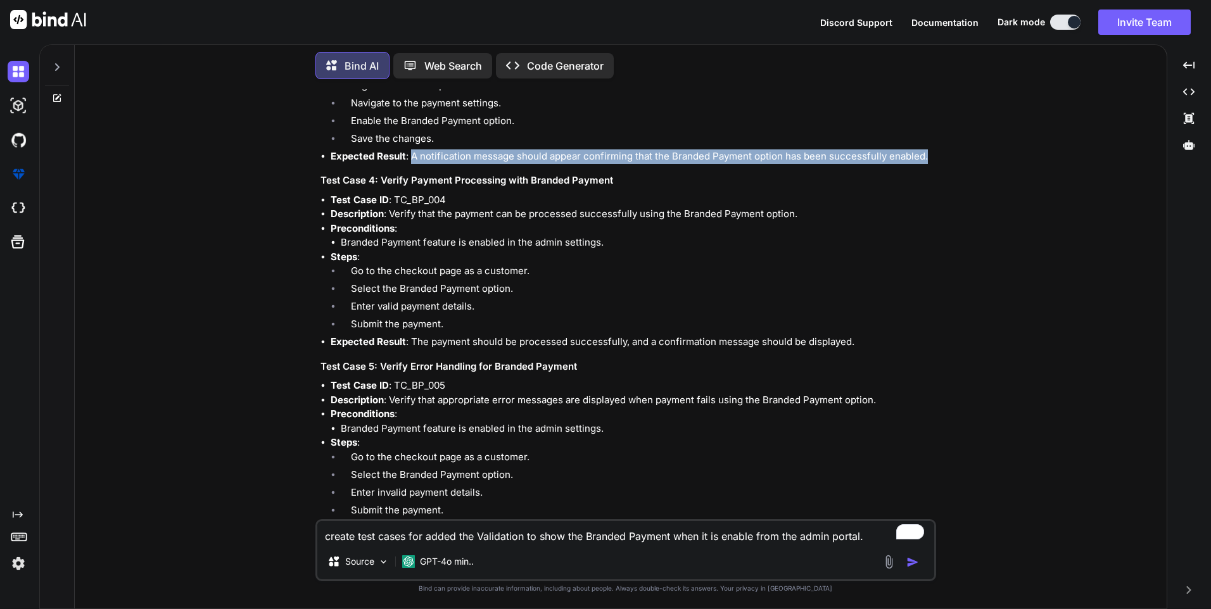
scroll to position [697, 0]
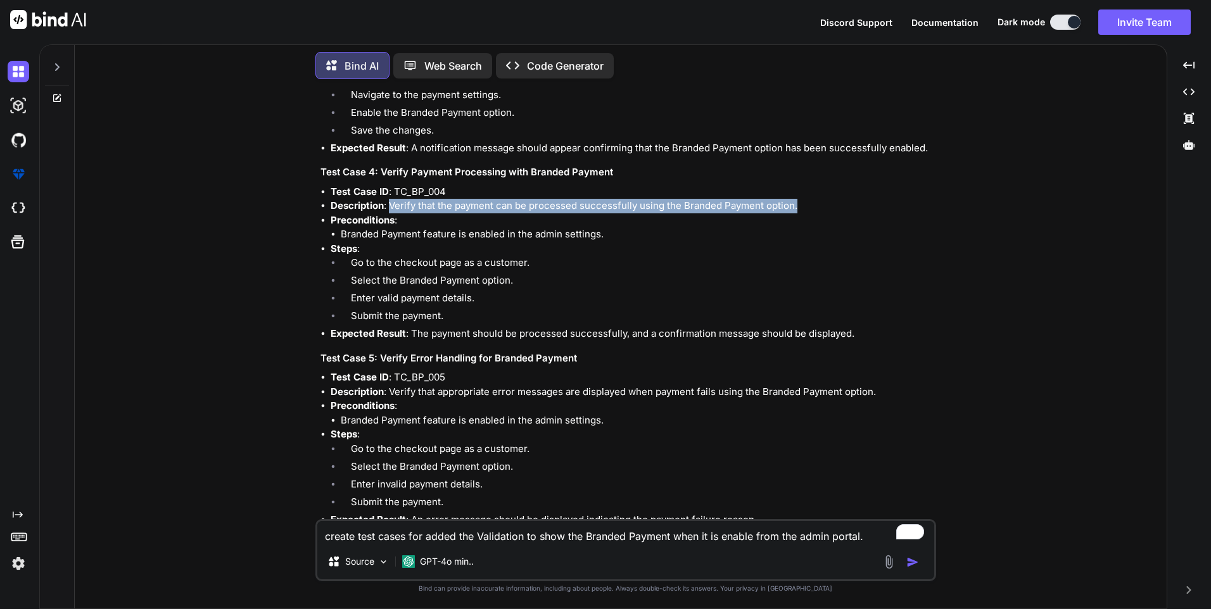
drag, startPoint x: 391, startPoint y: 202, endPoint x: 801, endPoint y: 205, distance: 409.8
click at [801, 205] on li "Description : Verify that the payment can be processed successfully using the B…" at bounding box center [632, 206] width 603 height 15
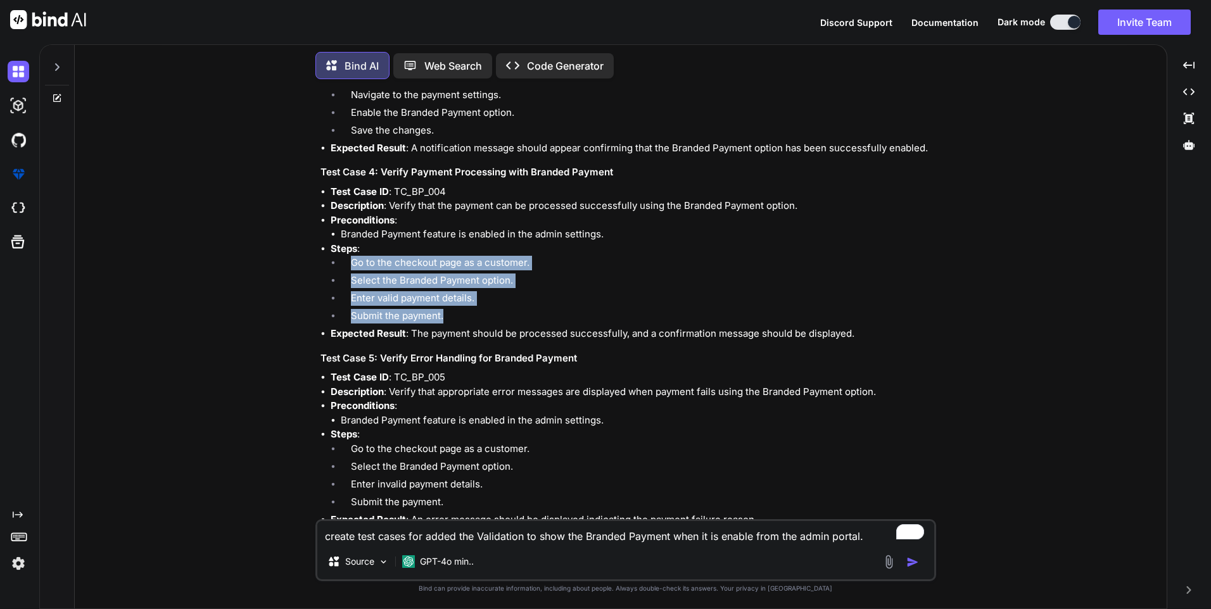
drag, startPoint x: 350, startPoint y: 261, endPoint x: 467, endPoint y: 314, distance: 128.7
click at [467, 314] on ol "Go to the checkout page as a customer. Select the Branded Payment option. Enter…" at bounding box center [632, 291] width 603 height 71
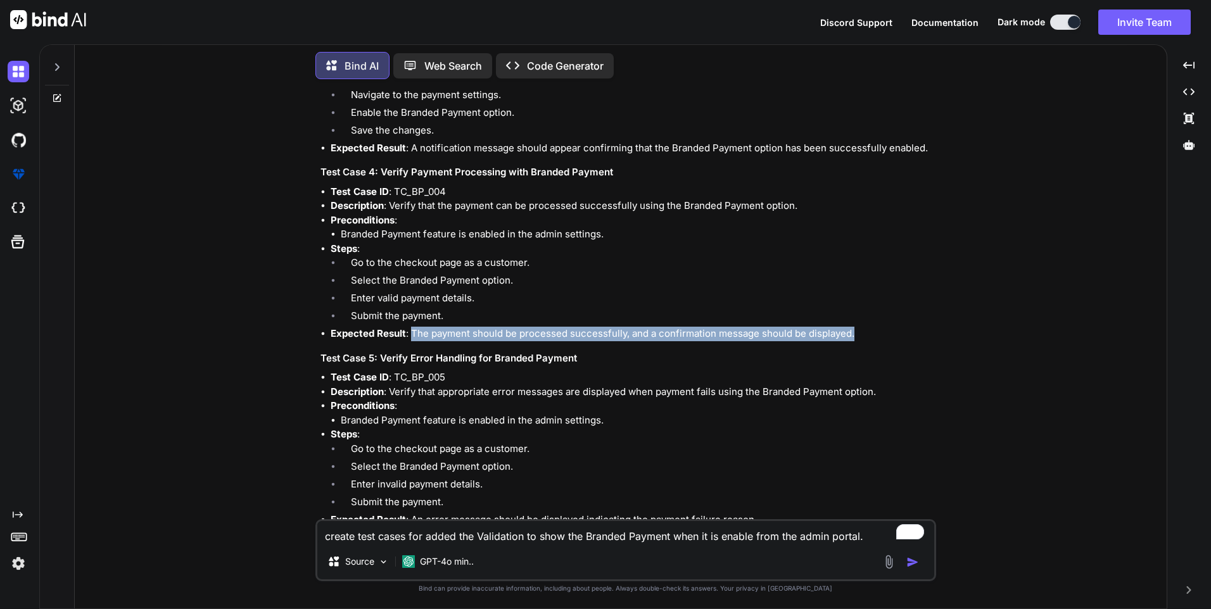
drag, startPoint x: 410, startPoint y: 329, endPoint x: 888, endPoint y: 332, distance: 477.6
click at [888, 332] on li "Expected Result : The payment should be processed successfully, and a confirmat…" at bounding box center [632, 334] width 603 height 15
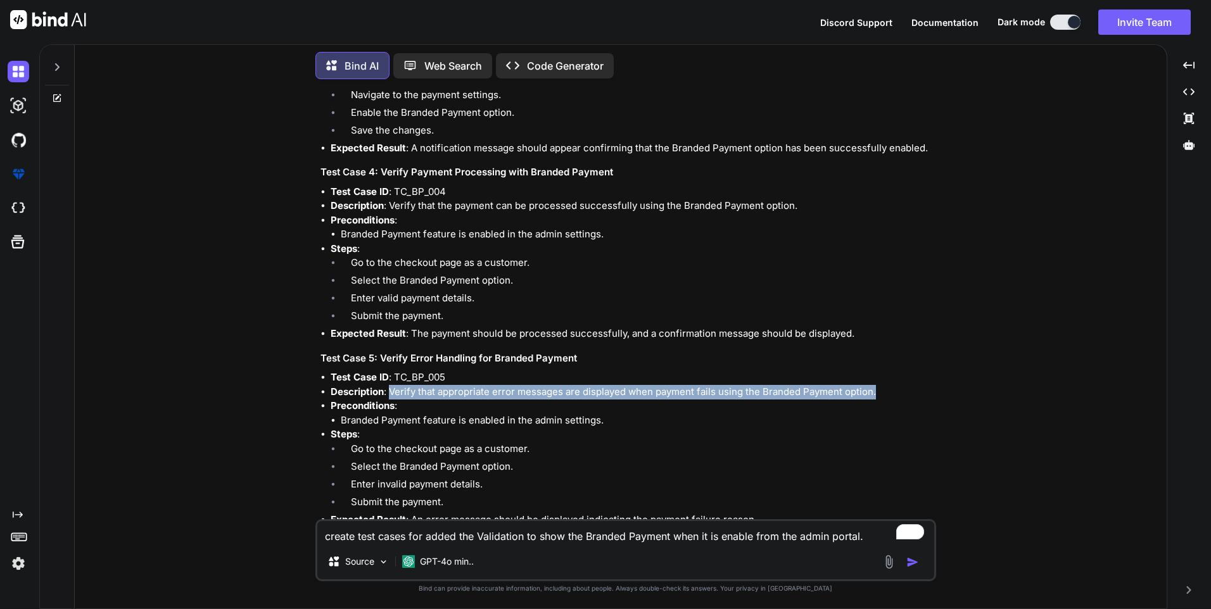
drag, startPoint x: 389, startPoint y: 390, endPoint x: 902, endPoint y: 391, distance: 513.0
click at [902, 391] on li "Description : Verify that appropriate error messages are displayed when payment…" at bounding box center [632, 392] width 603 height 15
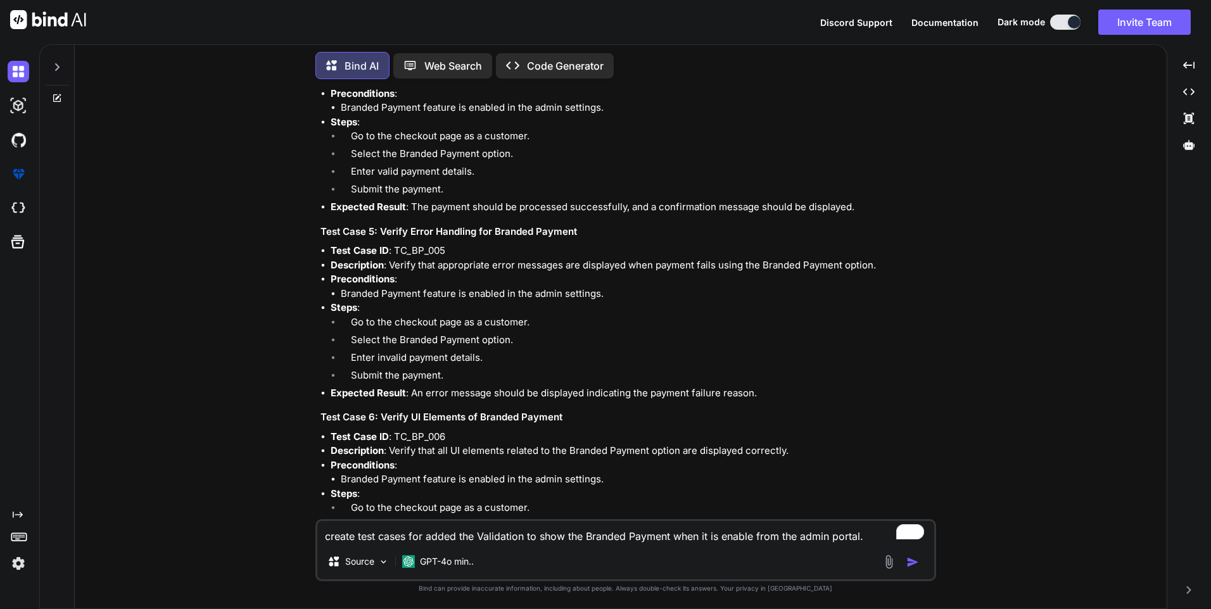
click at [441, 377] on li "Submit the payment." at bounding box center [637, 378] width 593 height 18
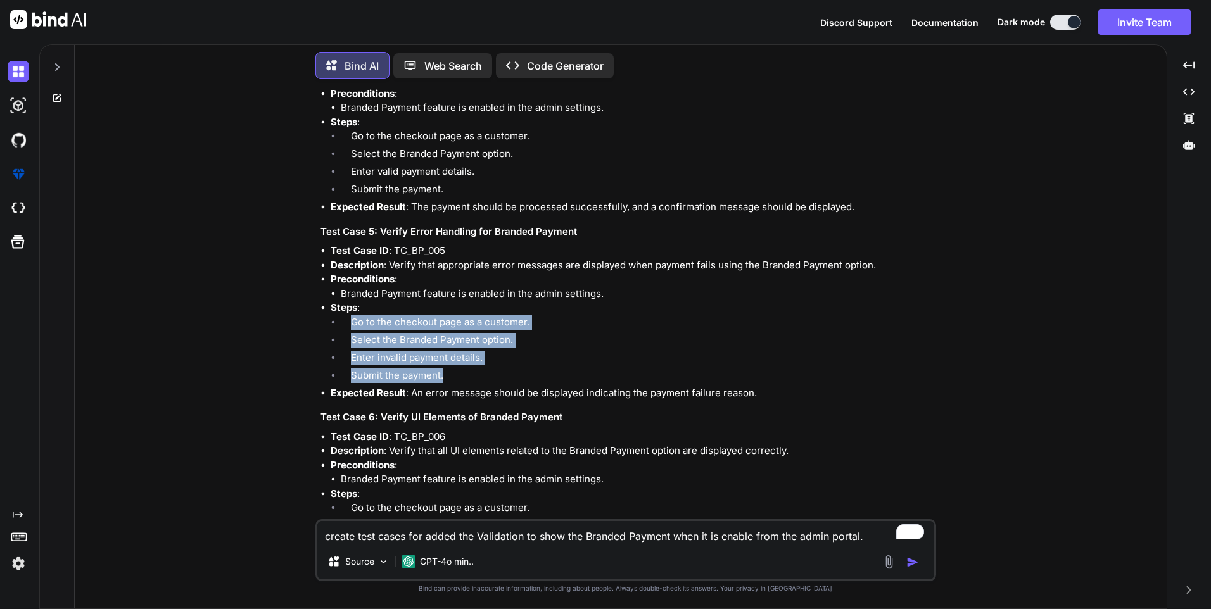
drag, startPoint x: 447, startPoint y: 376, endPoint x: 353, endPoint y: 327, distance: 104.8
click at [353, 327] on ol "Go to the checkout page as a customer. Select the Branded Payment option. Enter…" at bounding box center [632, 350] width 603 height 71
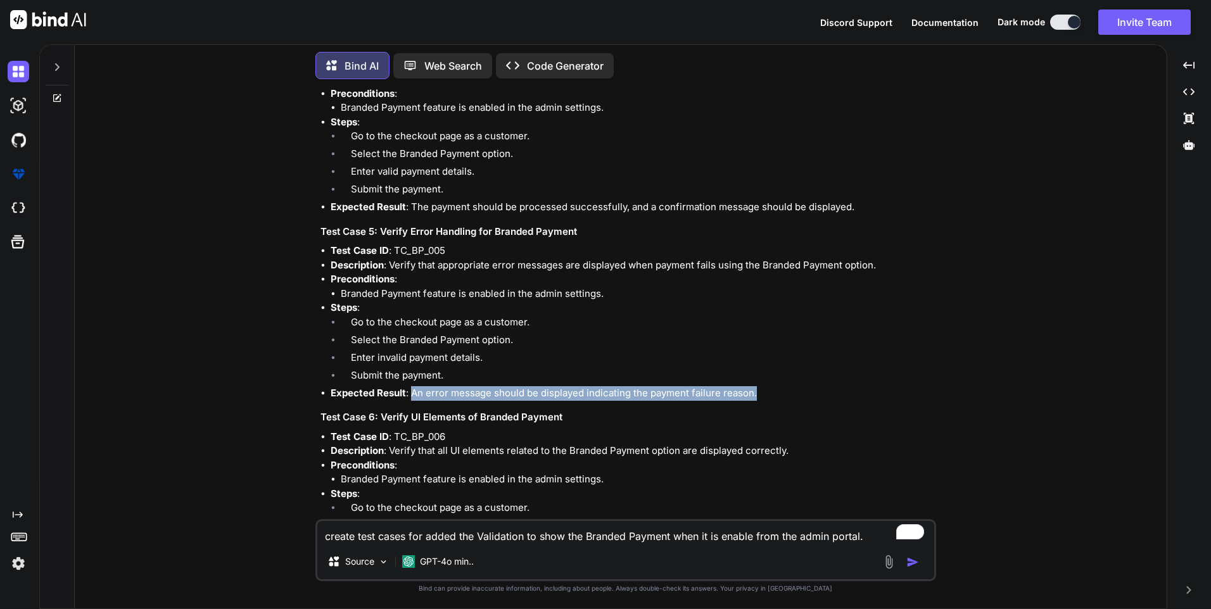
drag, startPoint x: 412, startPoint y: 392, endPoint x: 771, endPoint y: 393, distance: 358.5
click at [771, 393] on li "Expected Result : An error message should be displayed indicating the payment f…" at bounding box center [632, 393] width 603 height 15
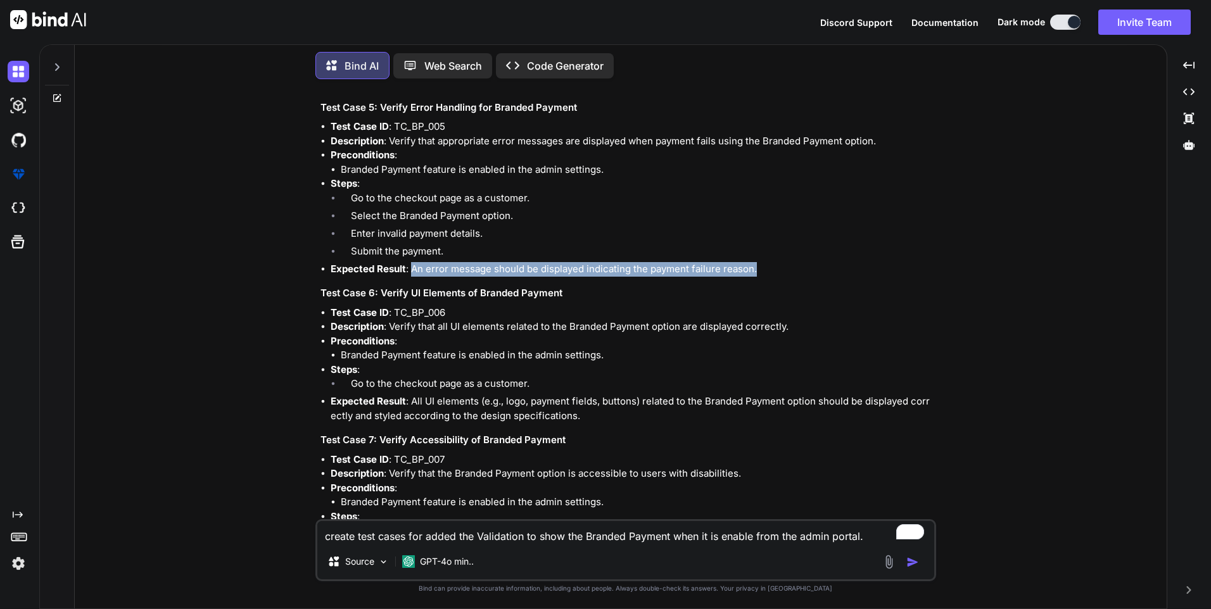
scroll to position [1013, 0]
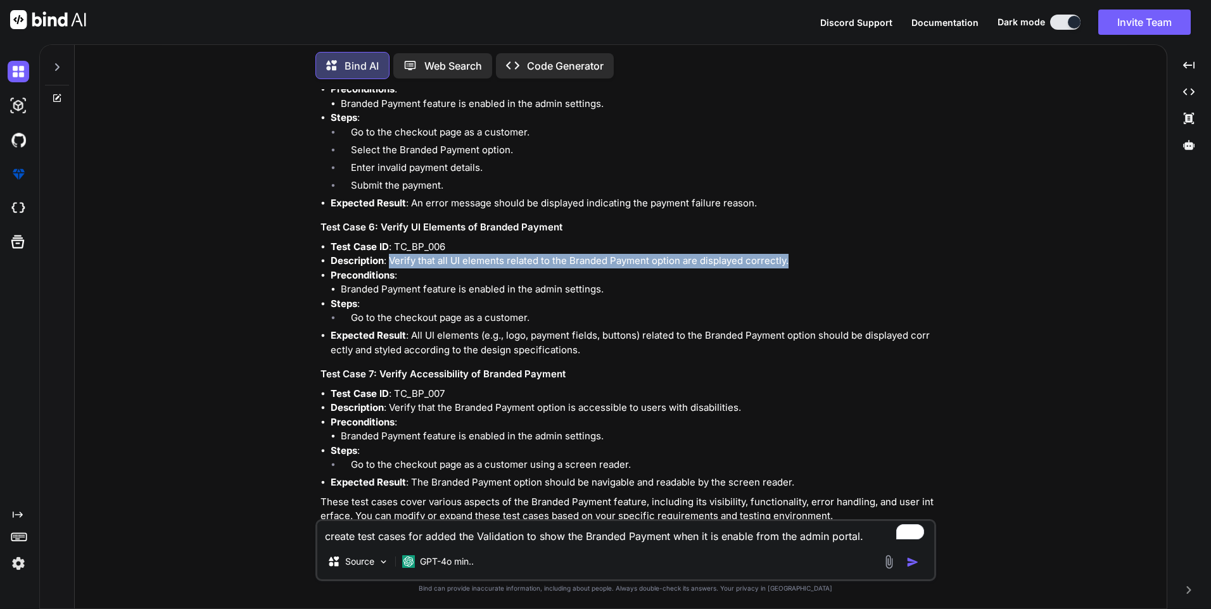
drag, startPoint x: 392, startPoint y: 258, endPoint x: 827, endPoint y: 264, distance: 435.2
click at [827, 264] on li "Description : Verify that all UI elements related to the Branded Payment option…" at bounding box center [632, 261] width 603 height 15
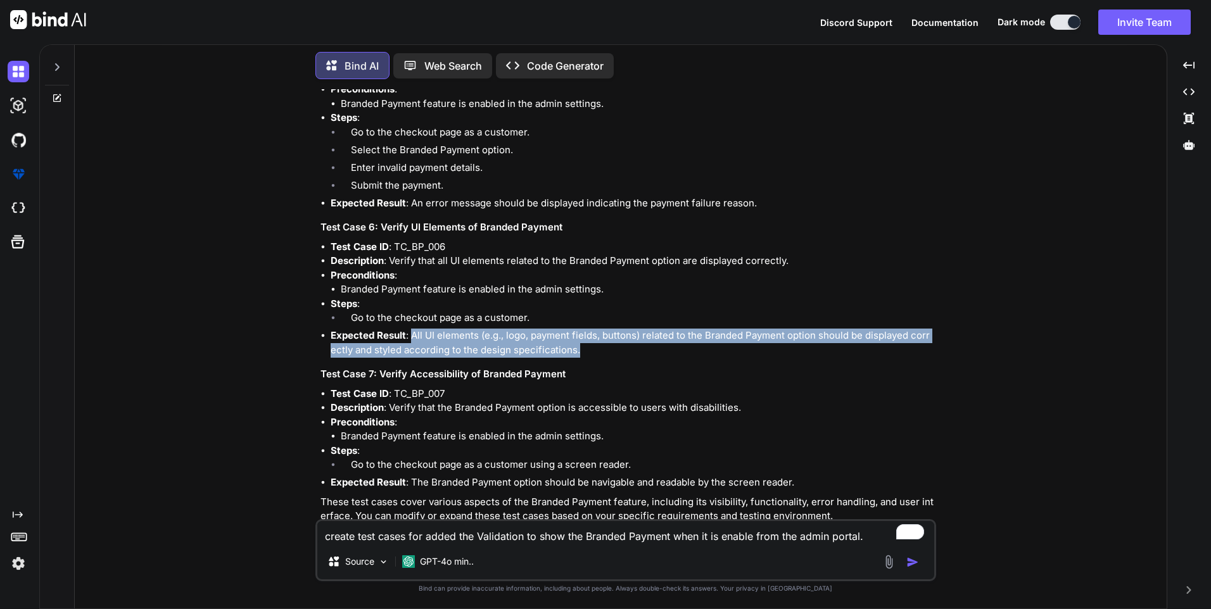
drag, startPoint x: 414, startPoint y: 336, endPoint x: 589, endPoint y: 356, distance: 176.6
click at [589, 356] on li "Expected Result : All UI elements (e.g., logo, payment fields, buttons) related…" at bounding box center [632, 343] width 603 height 29
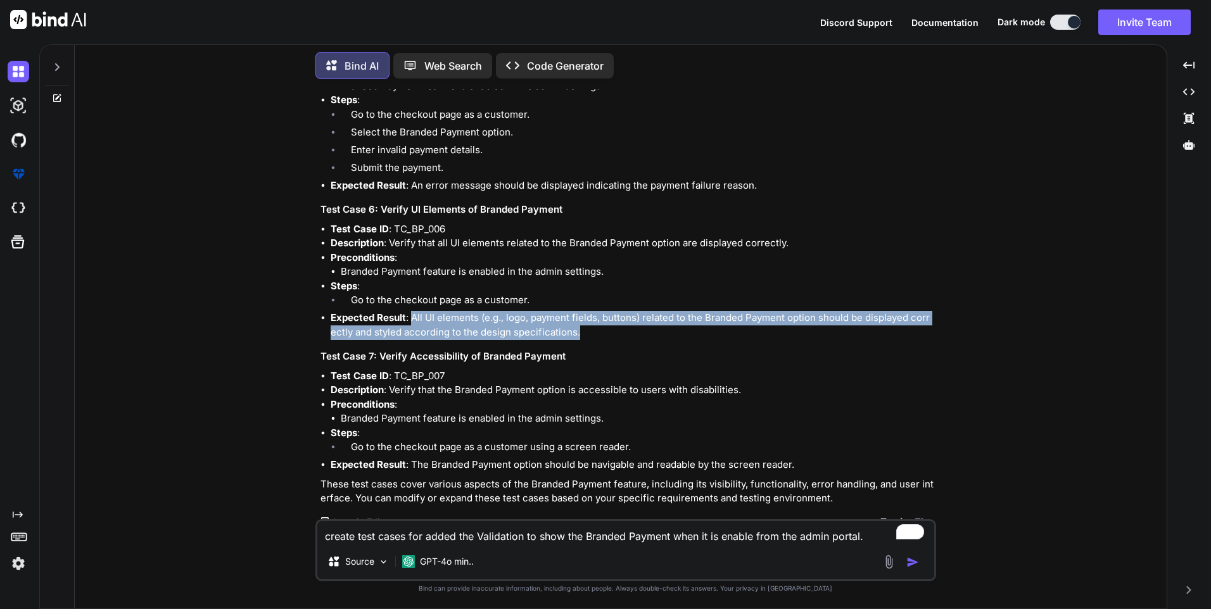
scroll to position [1041, 0]
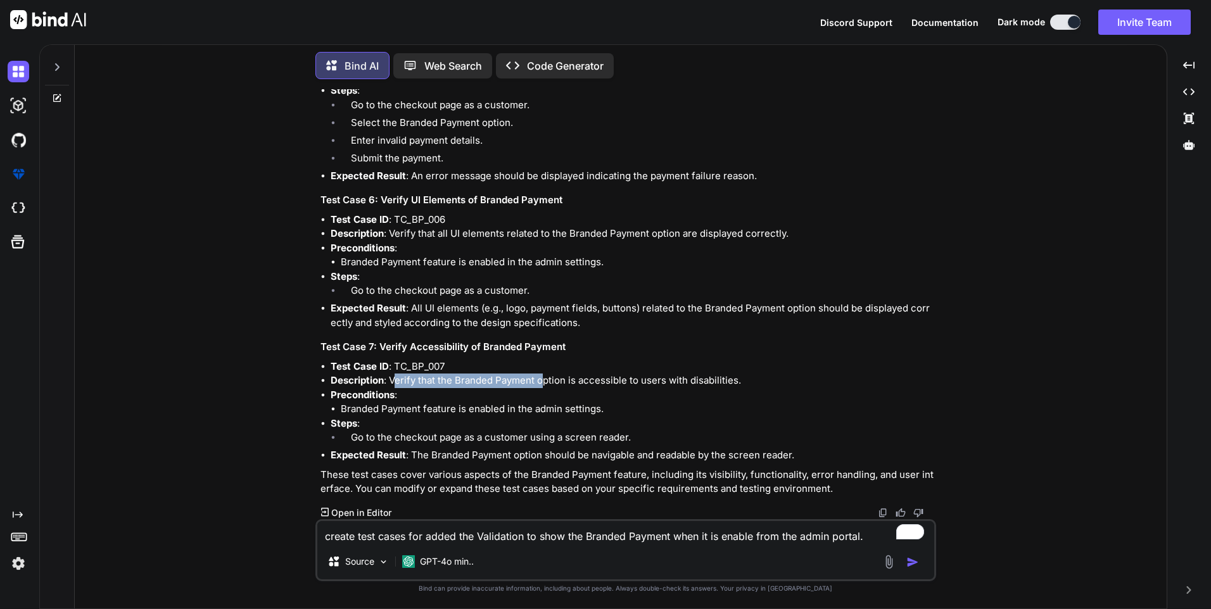
drag, startPoint x: 393, startPoint y: 378, endPoint x: 546, endPoint y: 380, distance: 152.7
click at [546, 380] on li "Description : Verify that the Branded Payment option is accessible to users wit…" at bounding box center [632, 381] width 603 height 15
drag, startPoint x: 546, startPoint y: 380, endPoint x: 511, endPoint y: 409, distance: 45.0
click at [511, 409] on li "Branded Payment feature is enabled in the admin settings." at bounding box center [637, 409] width 593 height 15
drag, startPoint x: 390, startPoint y: 380, endPoint x: 756, endPoint y: 380, distance: 366.1
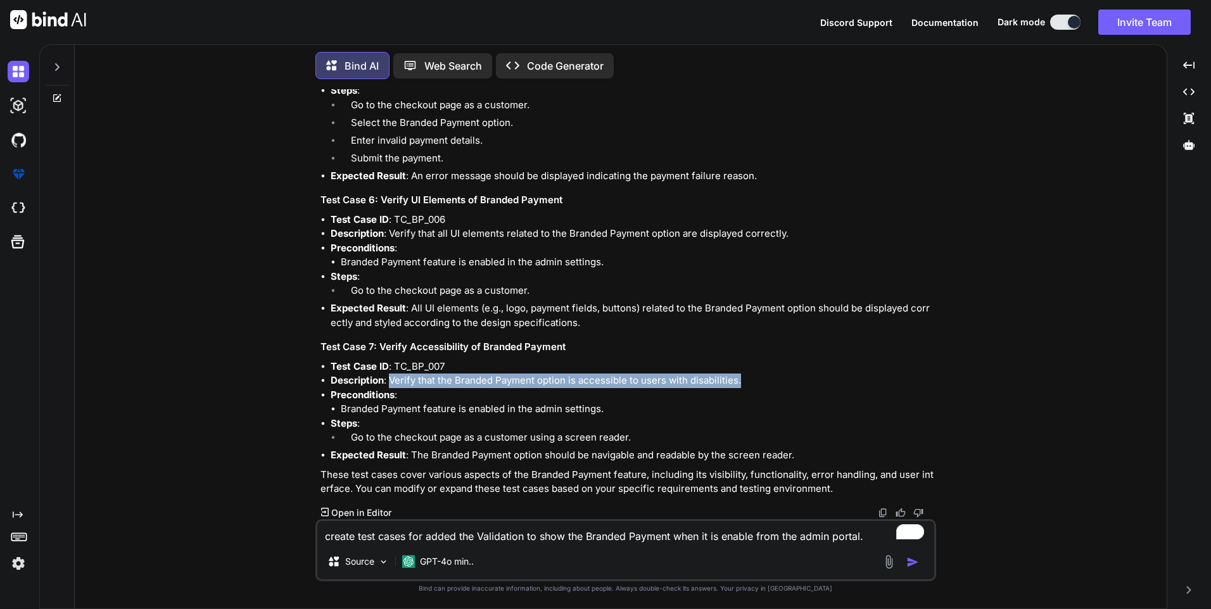
click at [756, 380] on li "Description : Verify that the Branded Payment option is accessible to users wit…" at bounding box center [632, 381] width 603 height 15
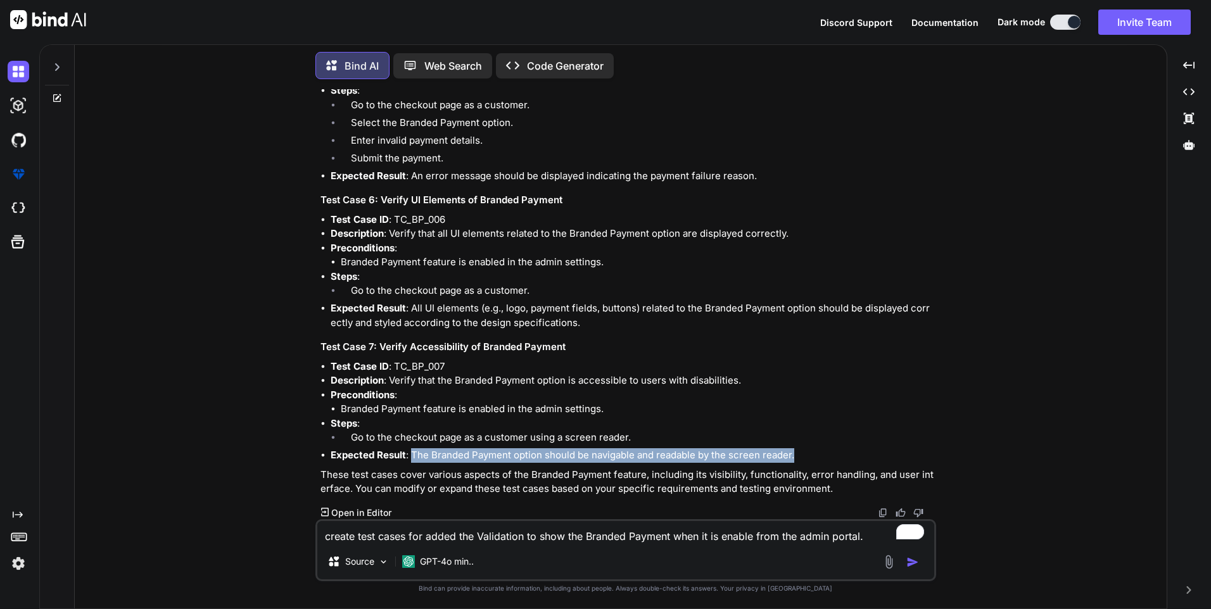
drag, startPoint x: 414, startPoint y: 452, endPoint x: 807, endPoint y: 460, distance: 392.8
click at [807, 460] on li "Expected Result : The Branded Payment option should be navigable and readable b…" at bounding box center [632, 455] width 603 height 15
